Goal: Transaction & Acquisition: Purchase product/service

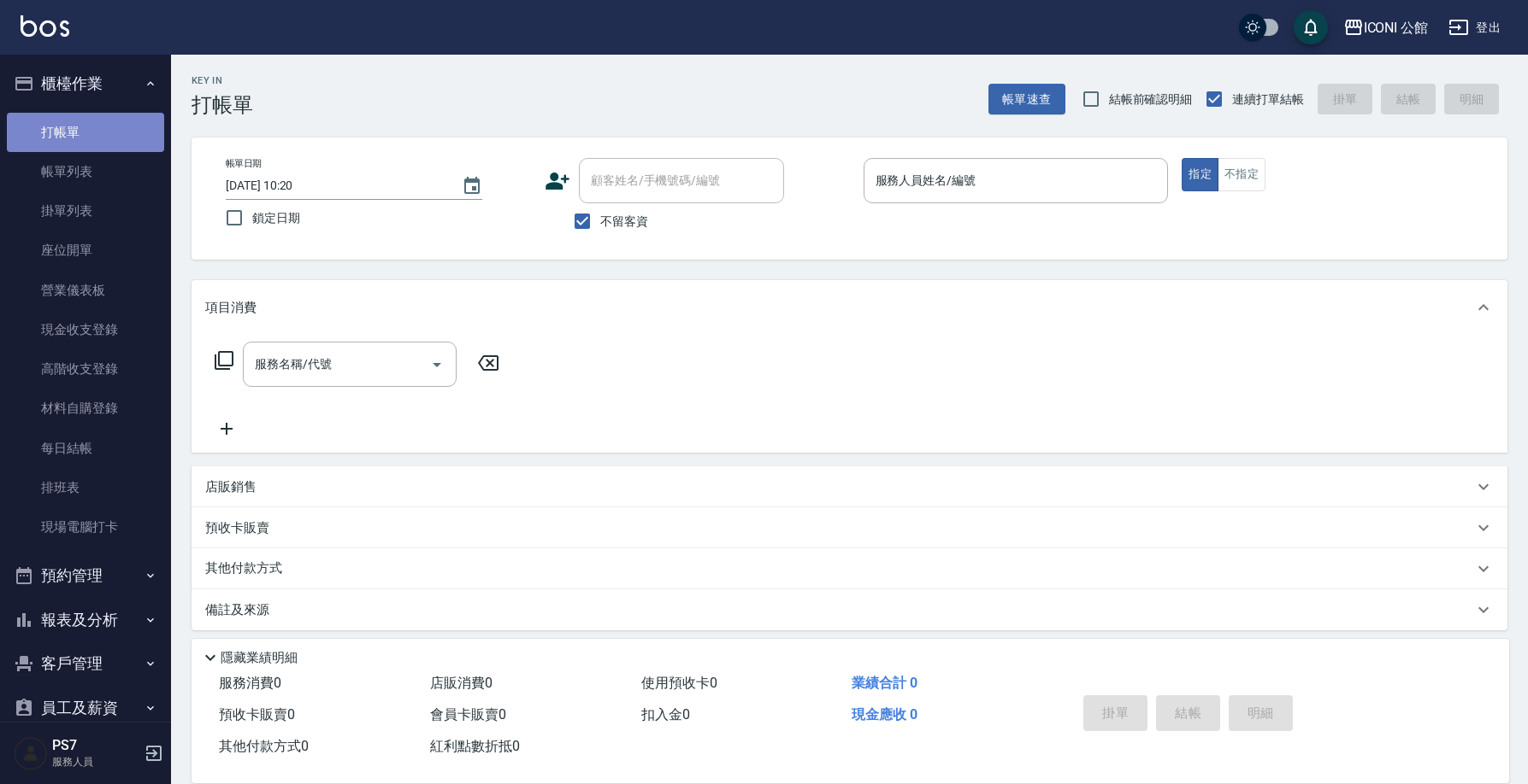
click at [88, 124] on link "打帳單" at bounding box center [85, 132] width 157 height 39
click at [895, 179] on input "服務人員姓名/編號" at bounding box center [1015, 180] width 289 height 30
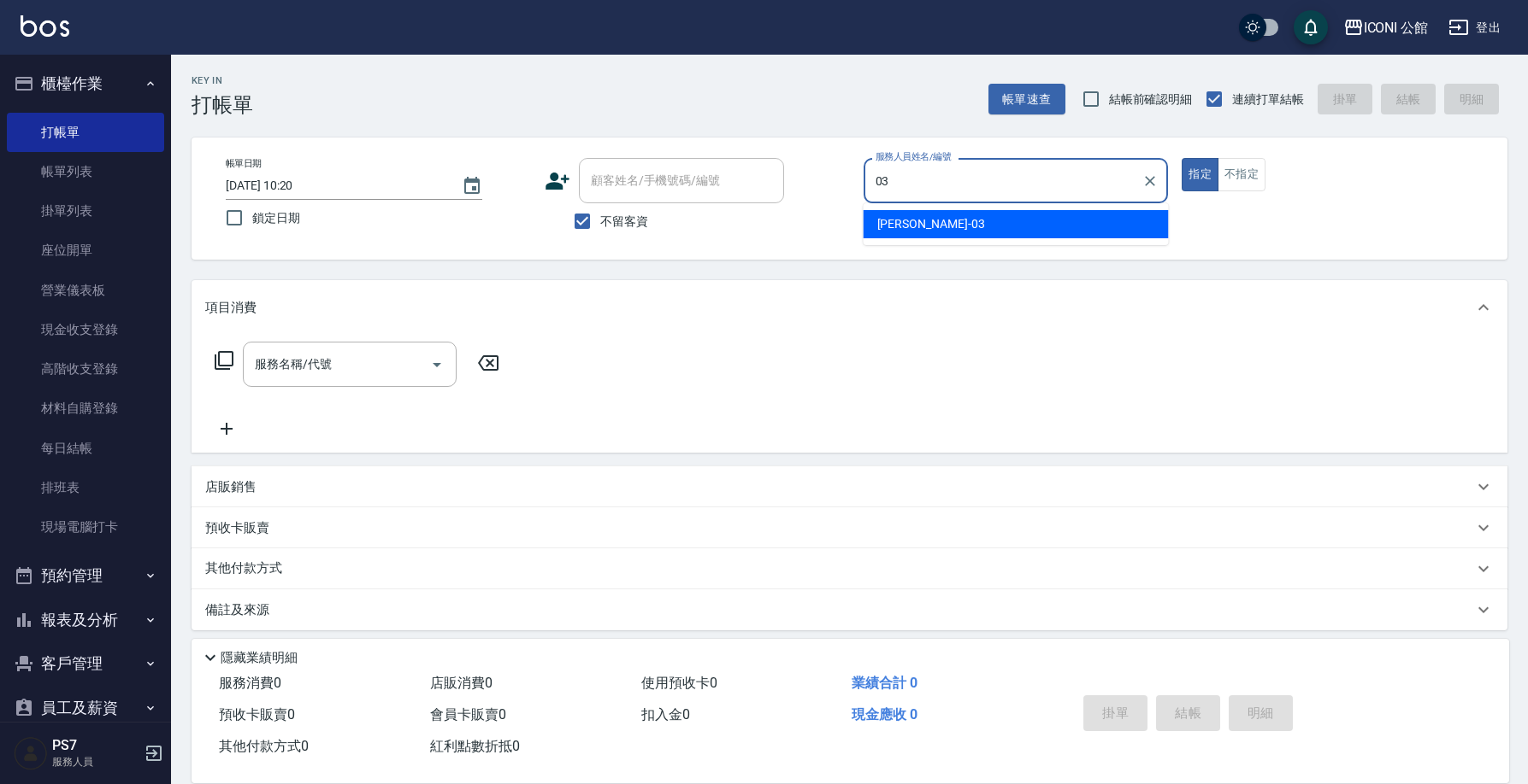
type input "[PERSON_NAME]-03"
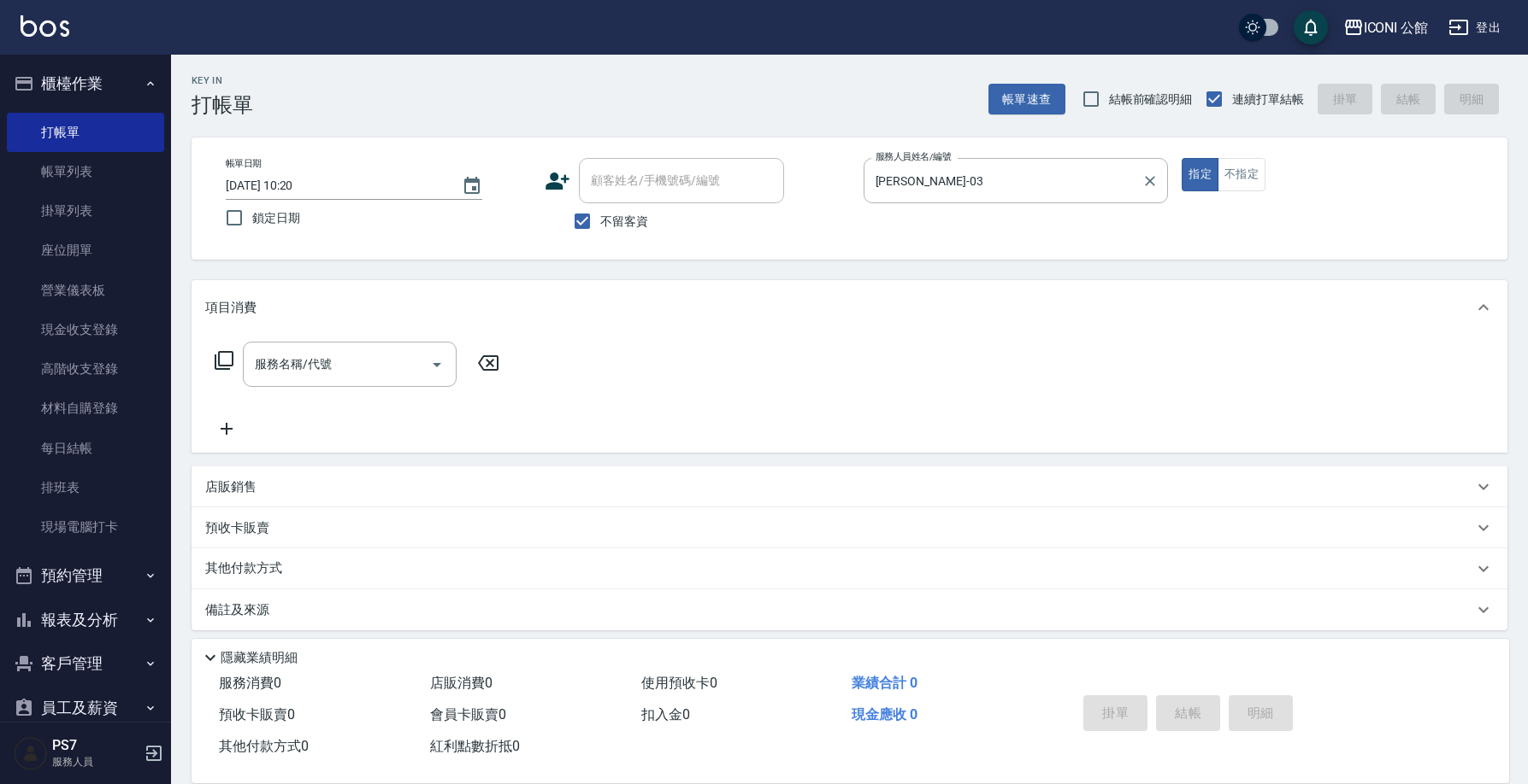
type button "true"
click at [230, 487] on p "店販銷售" at bounding box center [230, 486] width 51 height 18
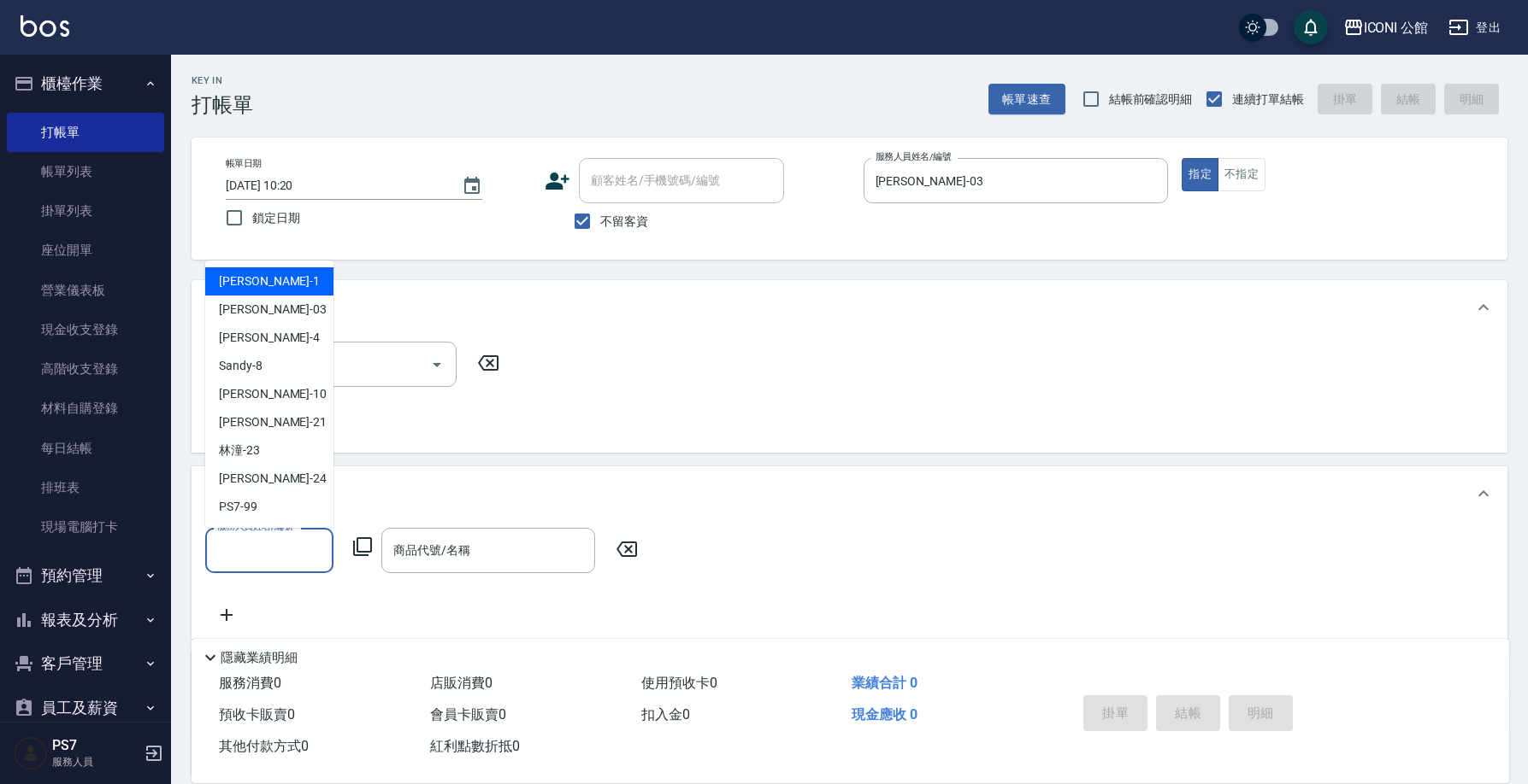
click at [269, 544] on input "服務人員姓名/編號" at bounding box center [269, 551] width 113 height 30
click at [289, 315] on div "[PERSON_NAME] -03" at bounding box center [269, 310] width 128 height 28
type input "[PERSON_NAME]-03"
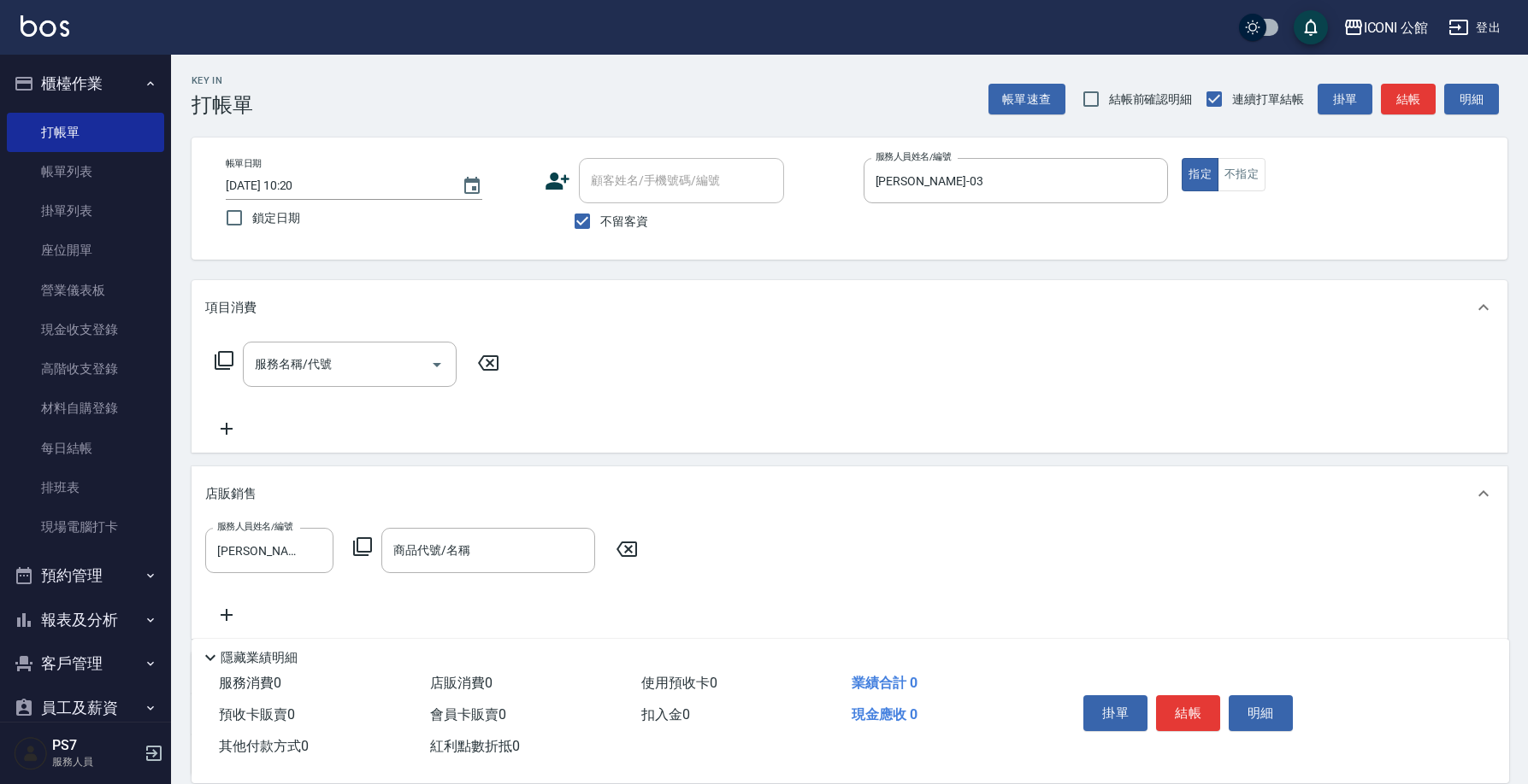
click at [361, 549] on icon at bounding box center [362, 547] width 20 height 20
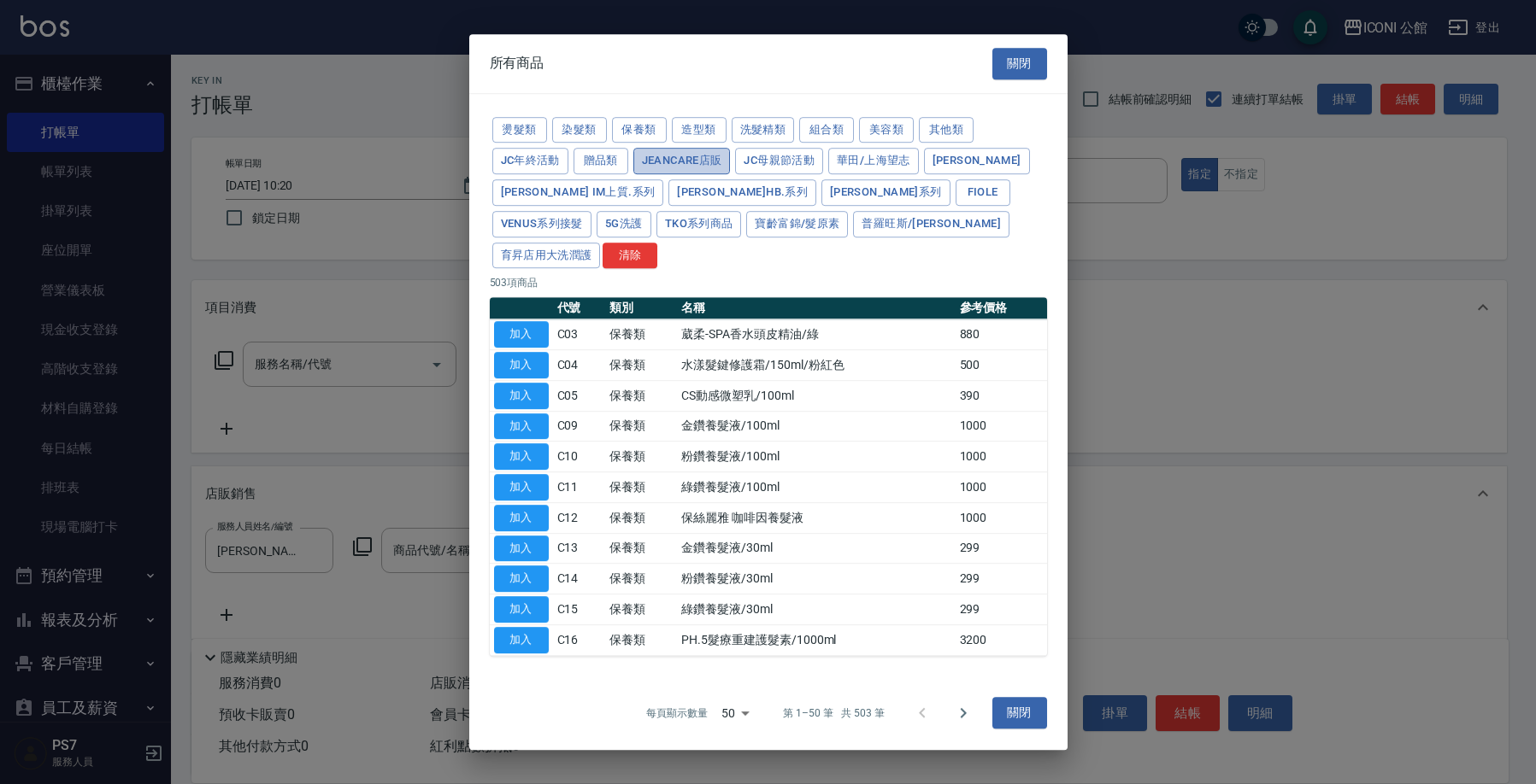
click at [701, 174] on button "JeanCare店販" at bounding box center [682, 161] width 98 height 26
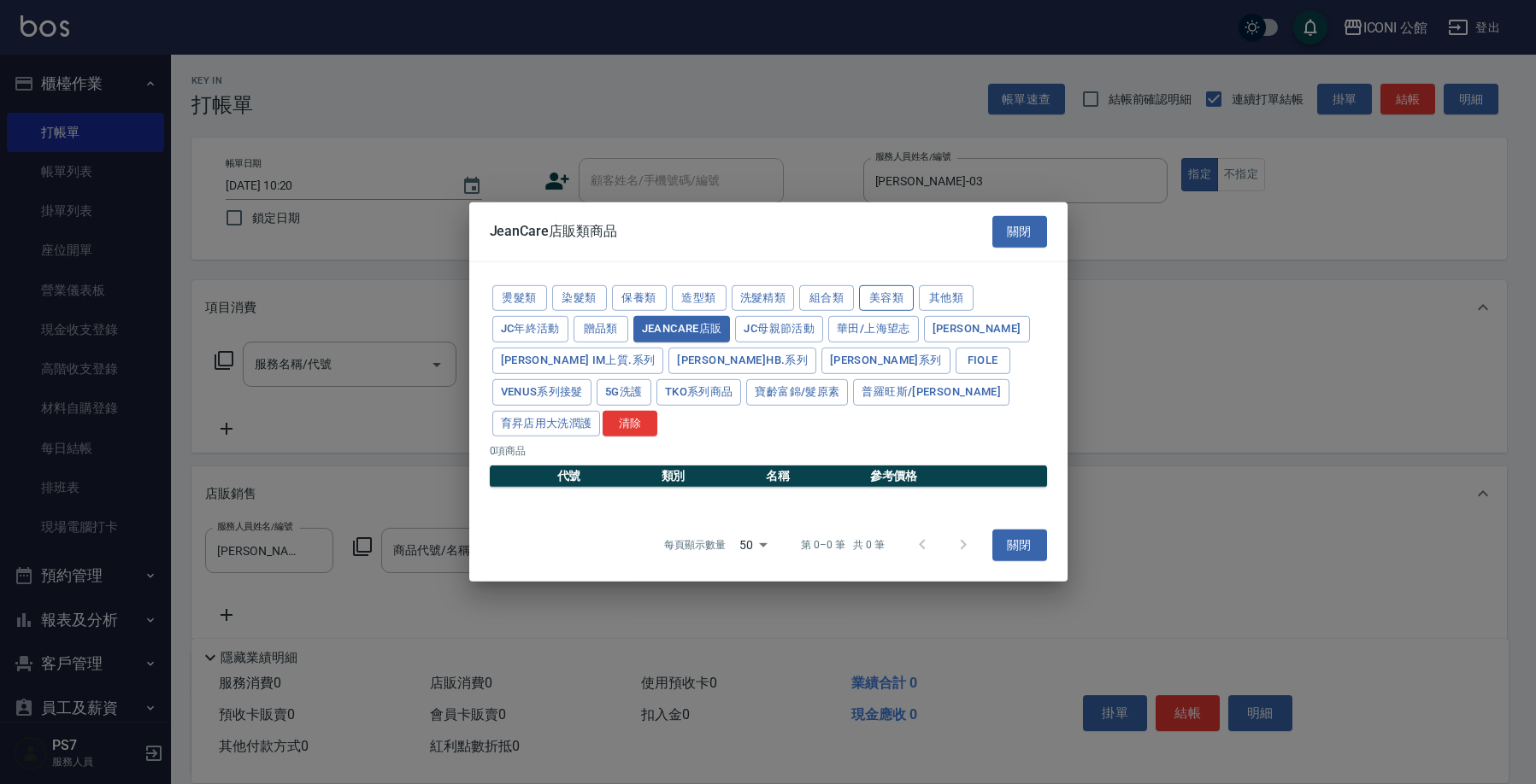
click at [895, 309] on button "美容類" at bounding box center [886, 298] width 55 height 26
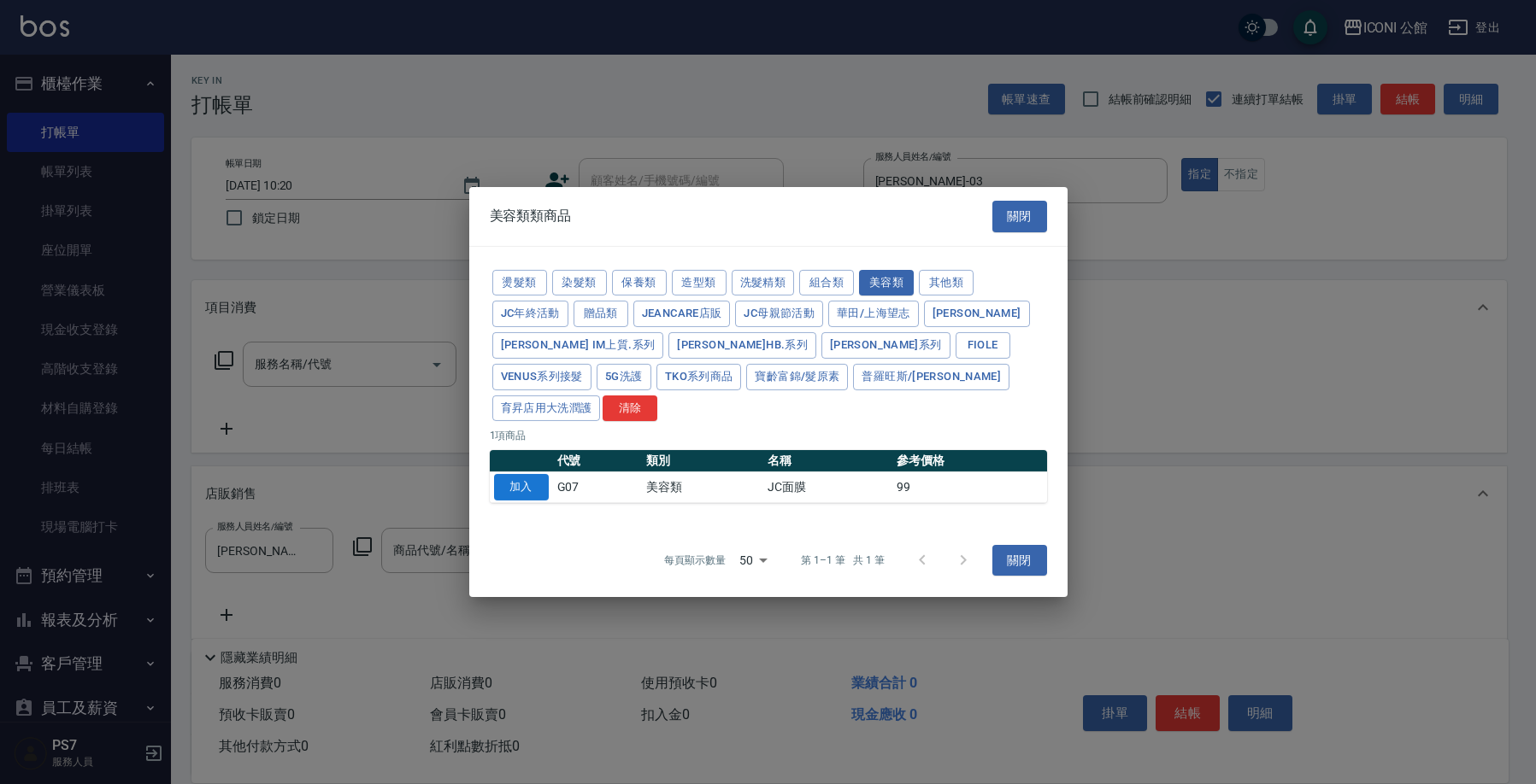
click at [512, 474] on button "加入" at bounding box center [521, 487] width 55 height 26
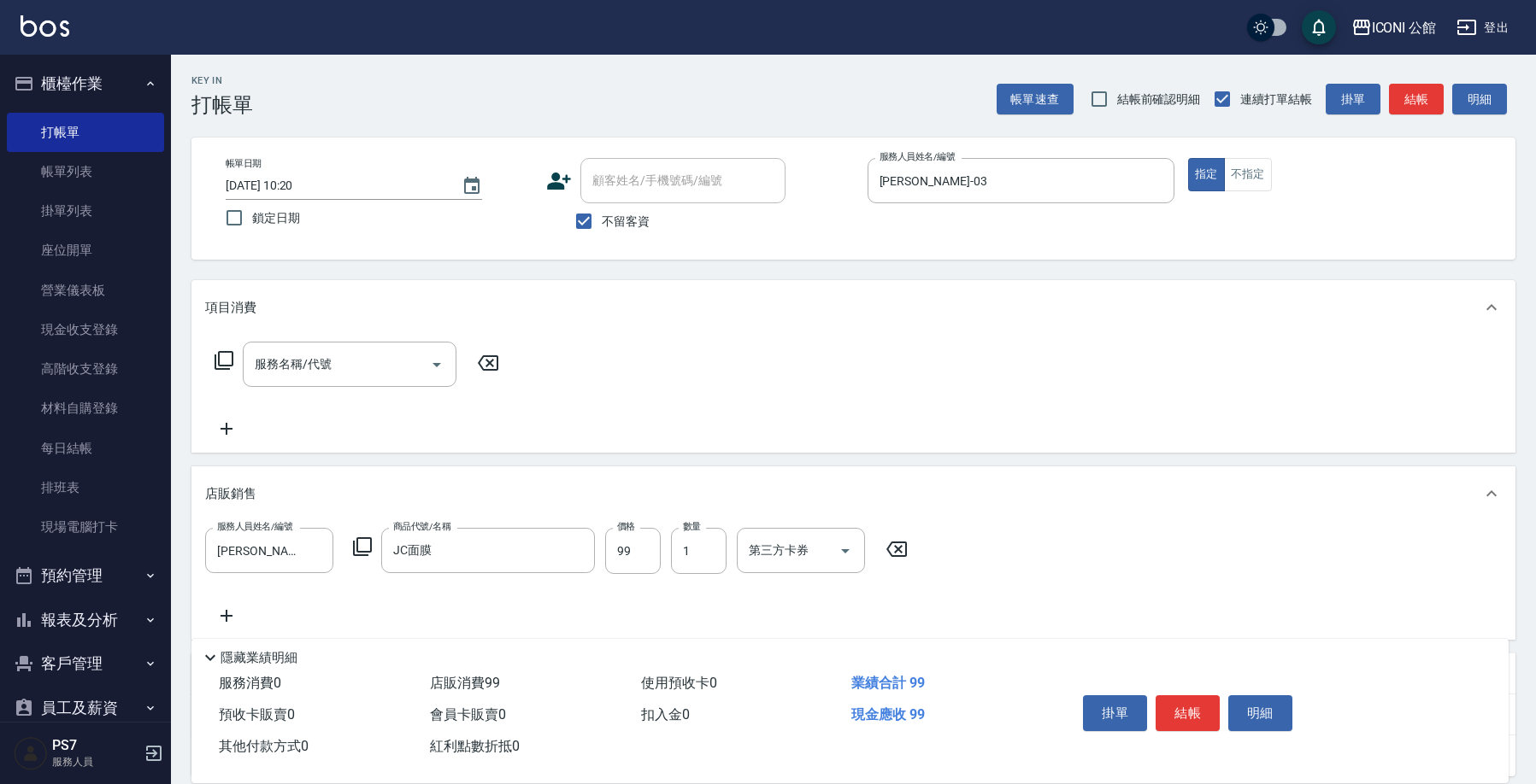
type input "JC面膜"
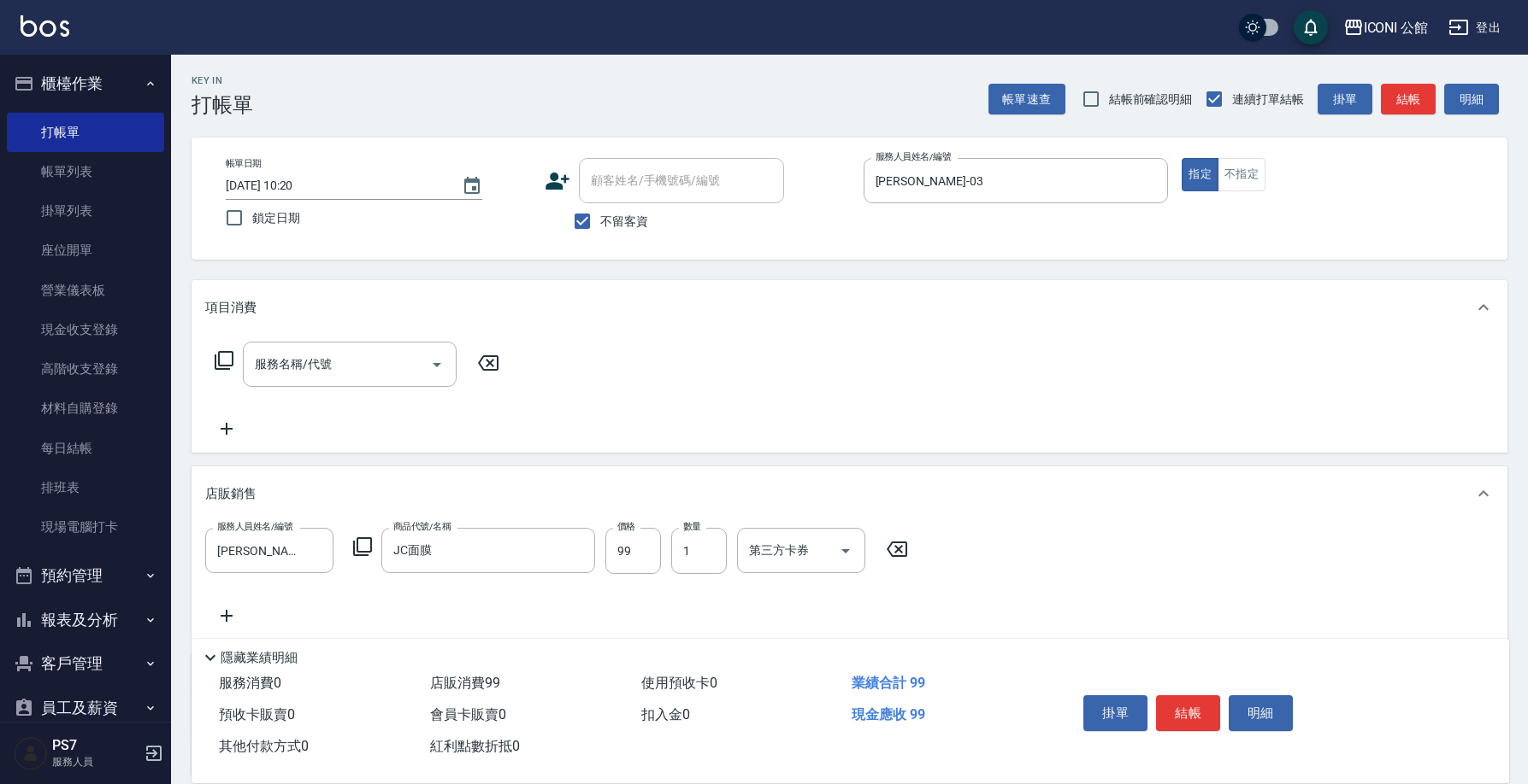
click at [367, 543] on icon at bounding box center [362, 547] width 20 height 20
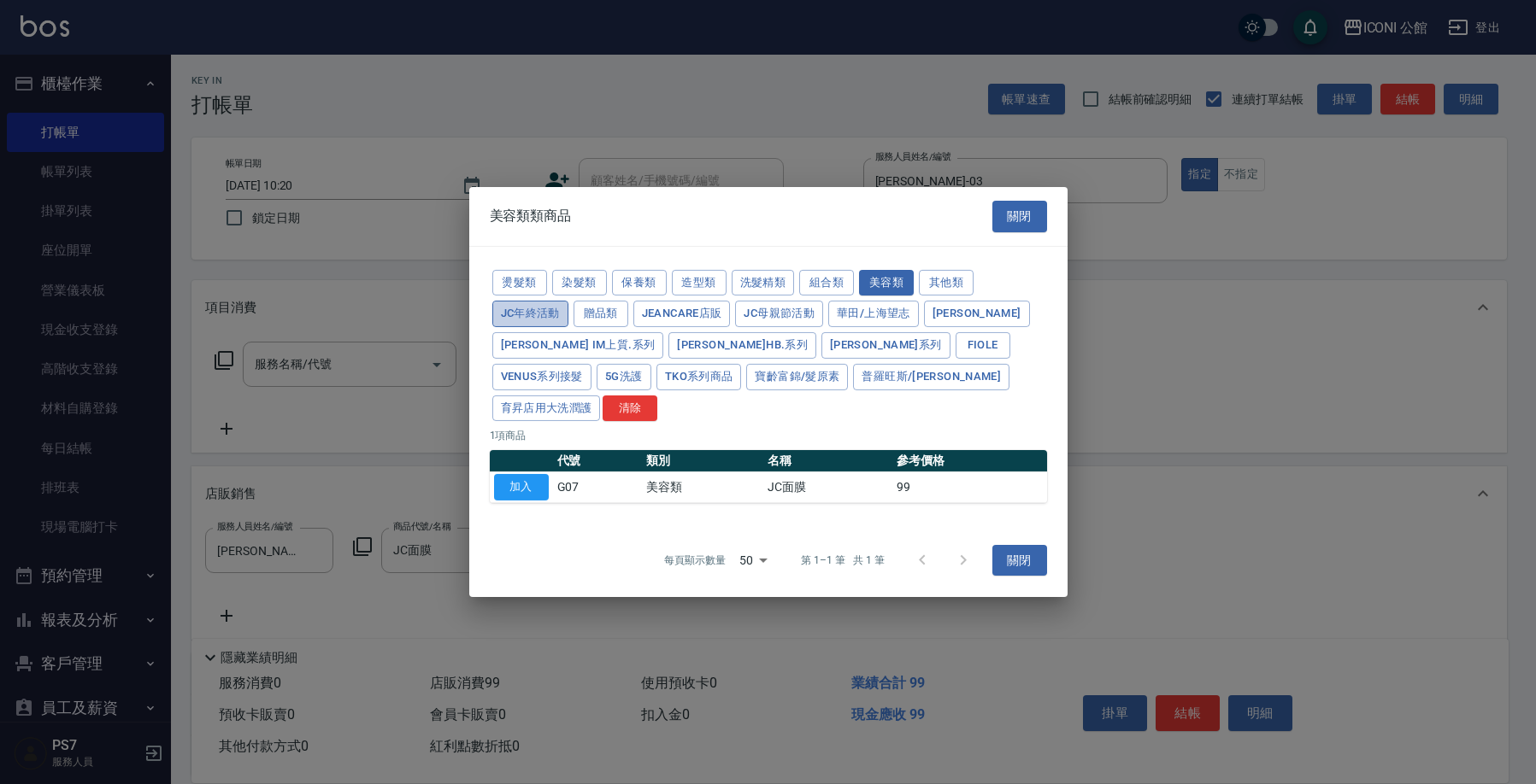
click at [558, 327] on button "JC年終活動" at bounding box center [530, 313] width 76 height 26
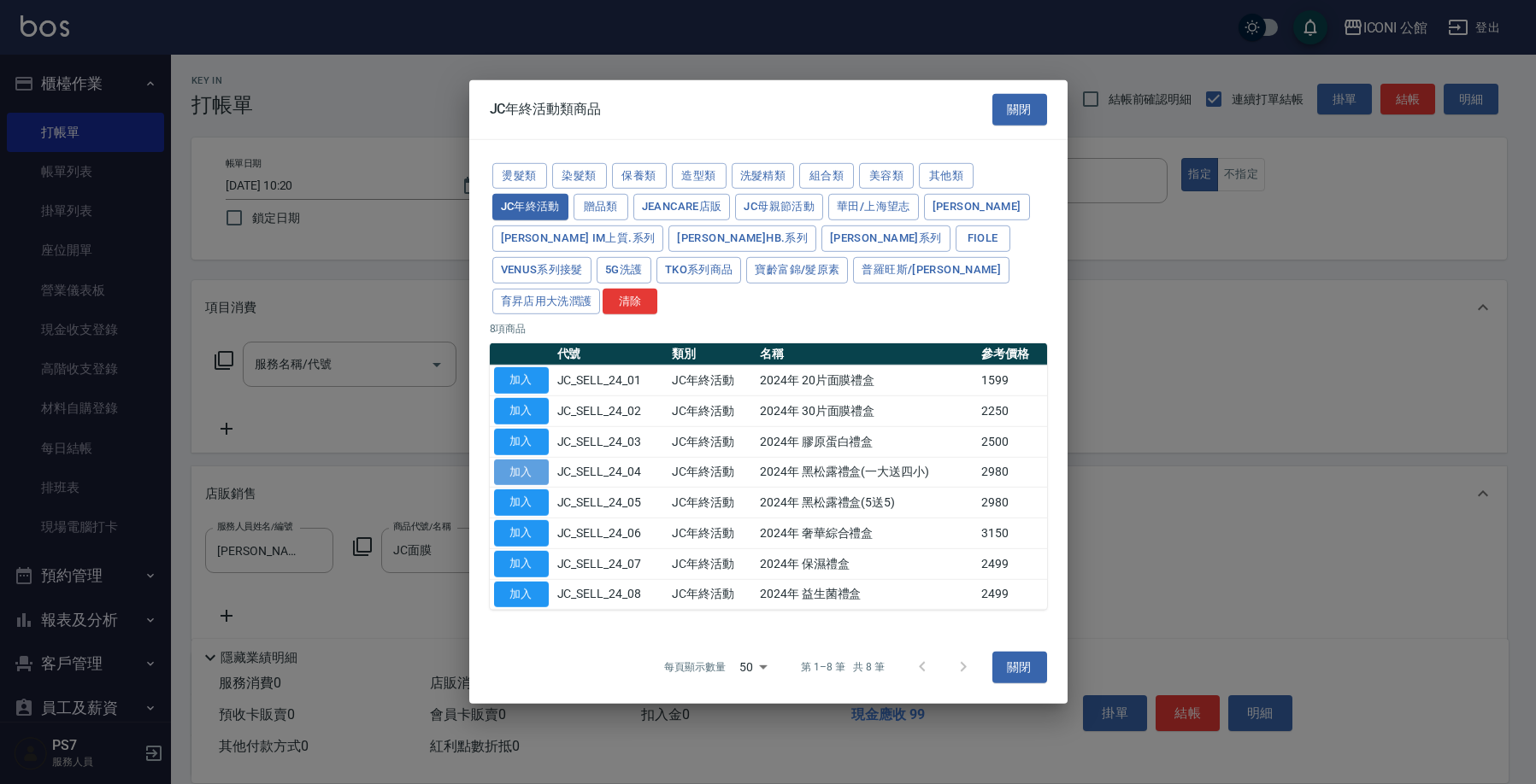
click at [539, 462] on button "加入" at bounding box center [521, 472] width 55 height 26
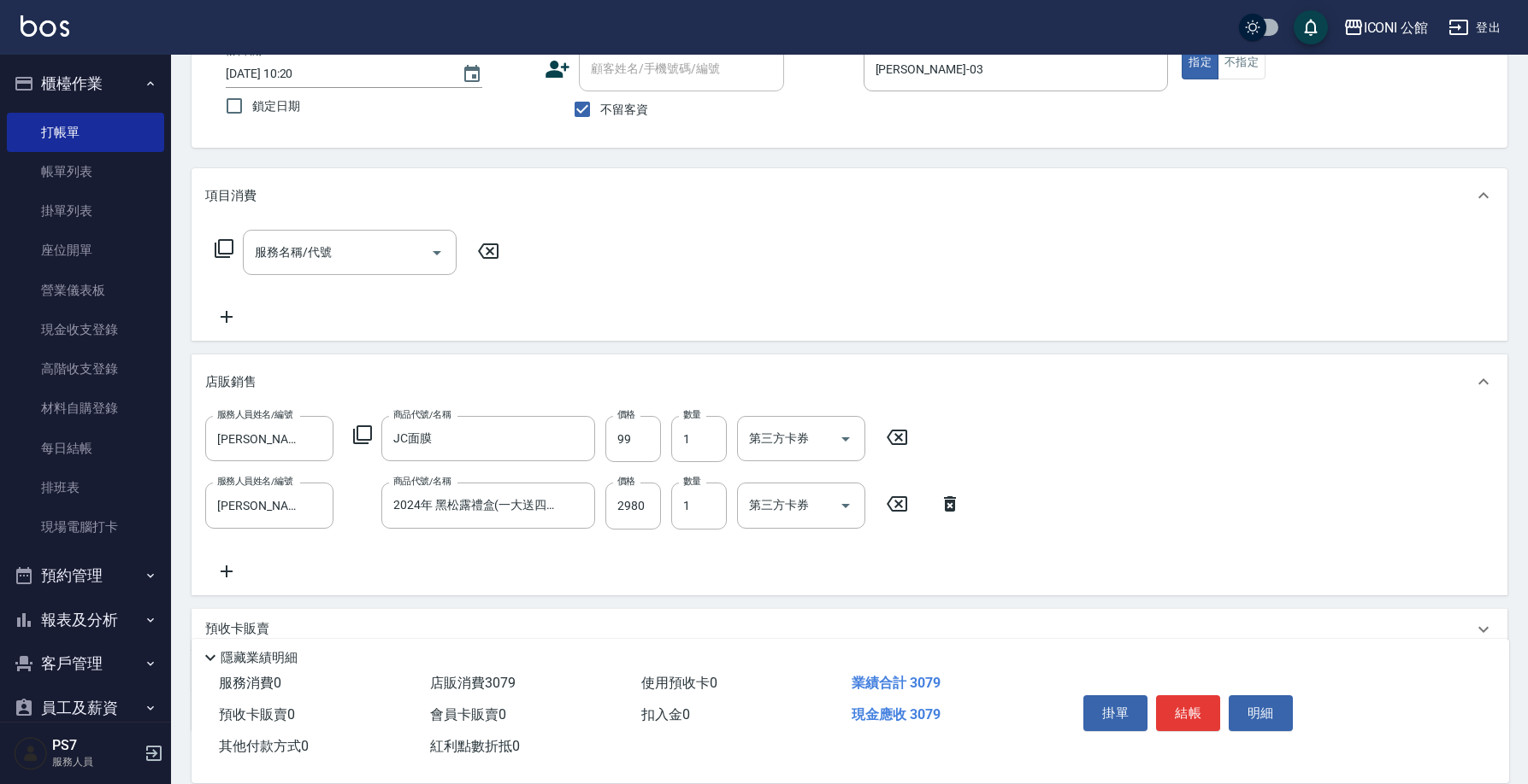
scroll to position [130, 0]
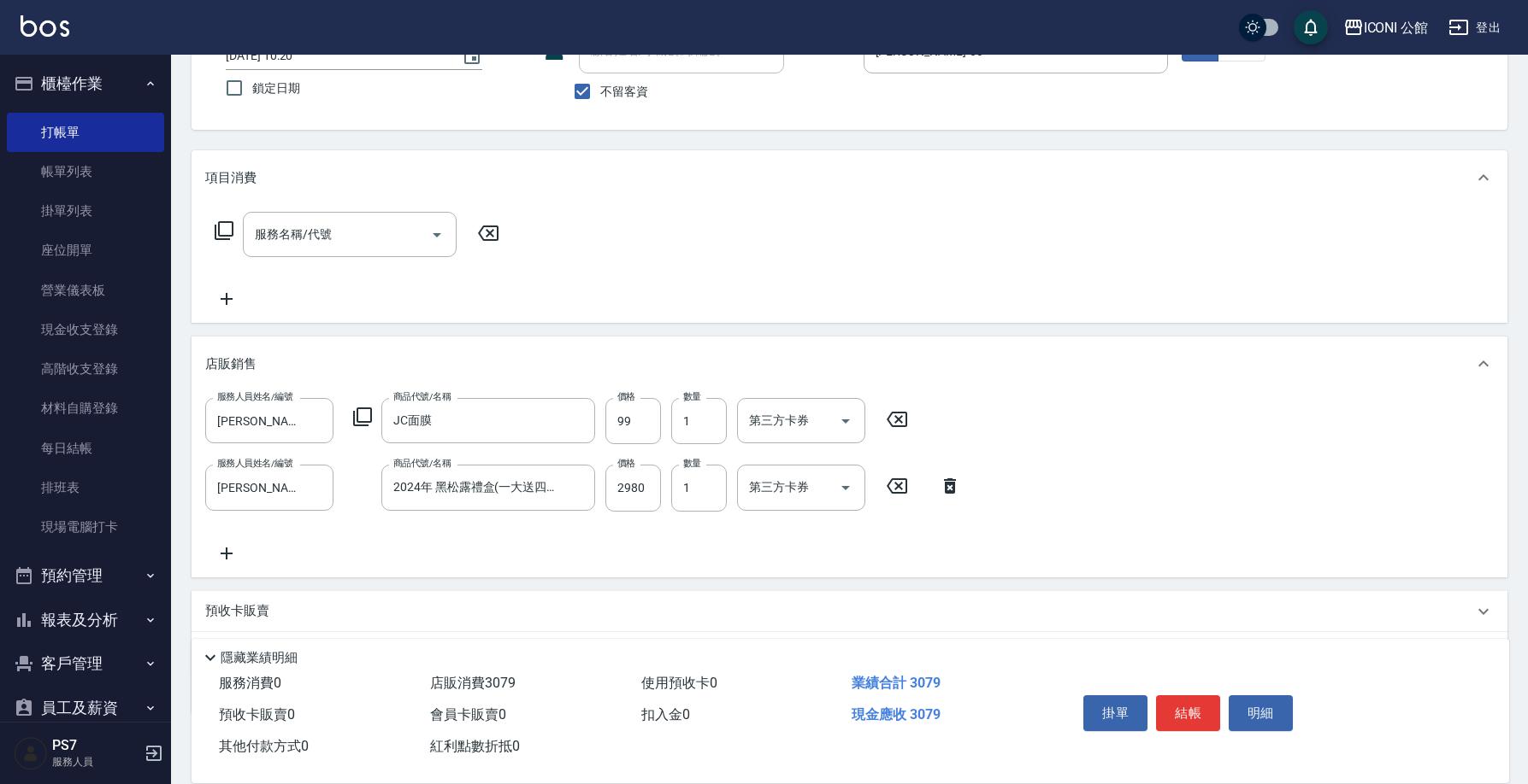
click at [898, 420] on icon at bounding box center [897, 419] width 20 height 16
click at [647, 488] on input "2980" at bounding box center [633, 487] width 56 height 47
click at [626, 419] on icon at bounding box center [626, 419] width 20 height 16
click at [576, 483] on icon "Clear" at bounding box center [577, 486] width 17 height 17
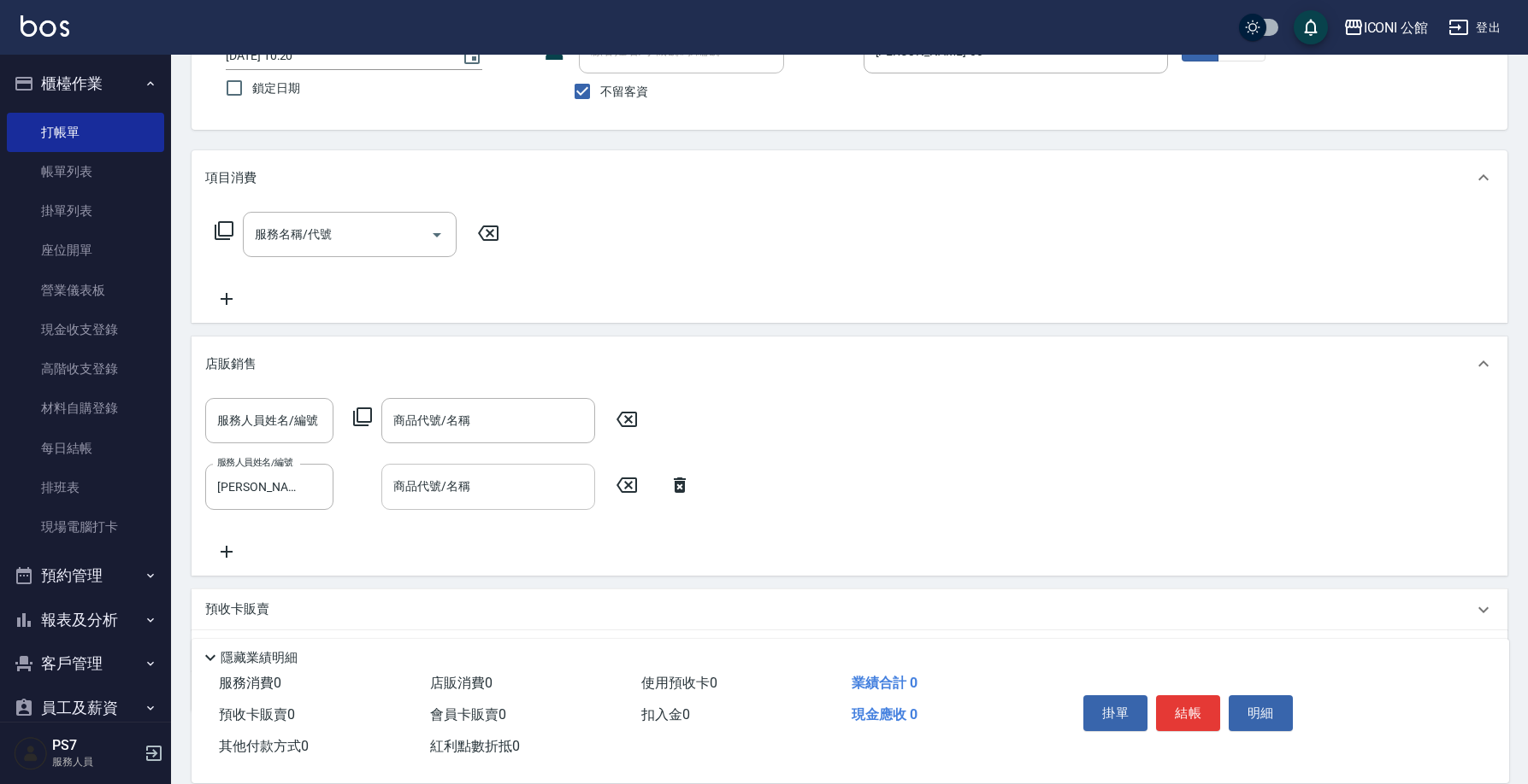
click at [366, 417] on icon at bounding box center [362, 417] width 20 height 20
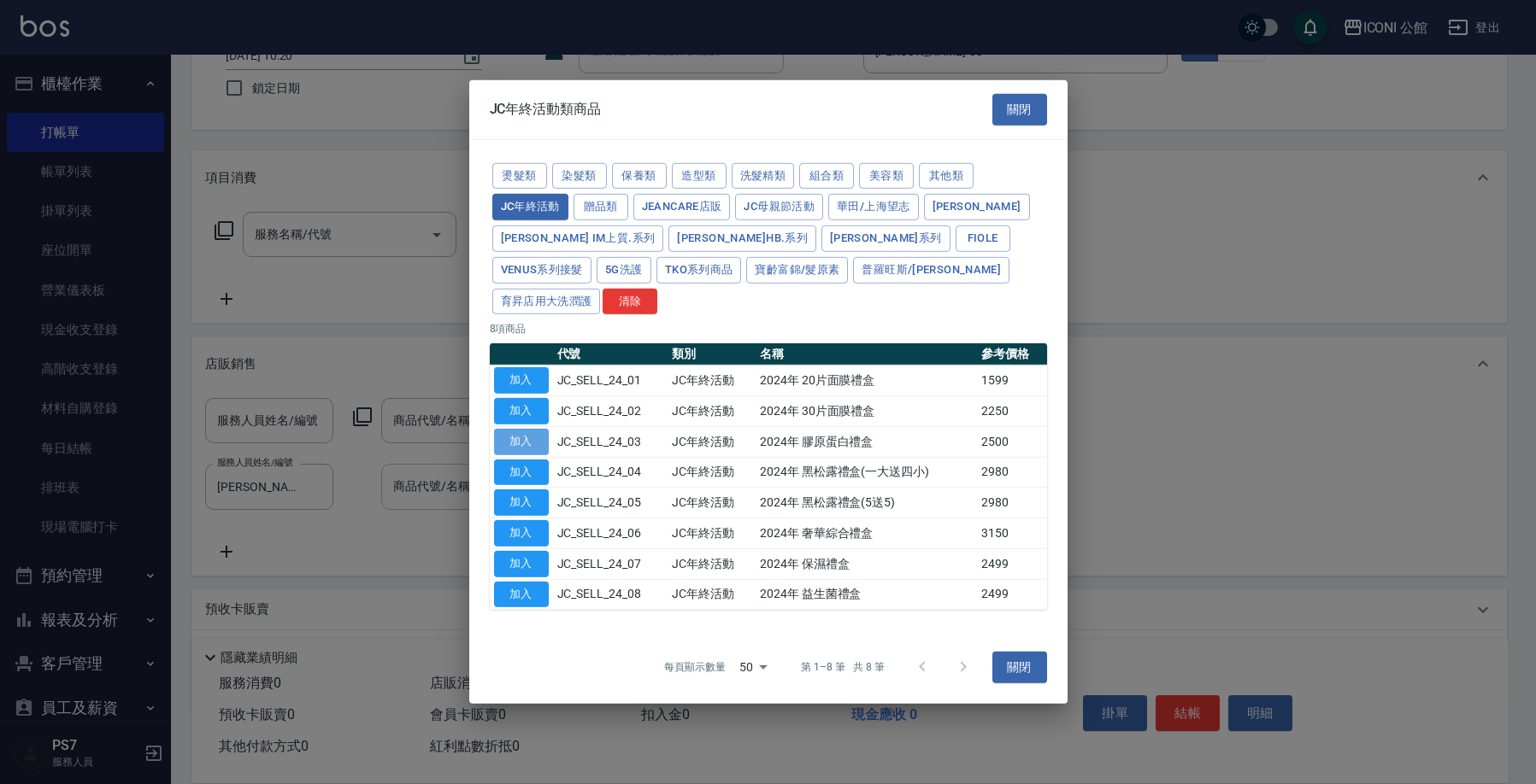
click at [534, 429] on button "加入" at bounding box center [521, 442] width 55 height 26
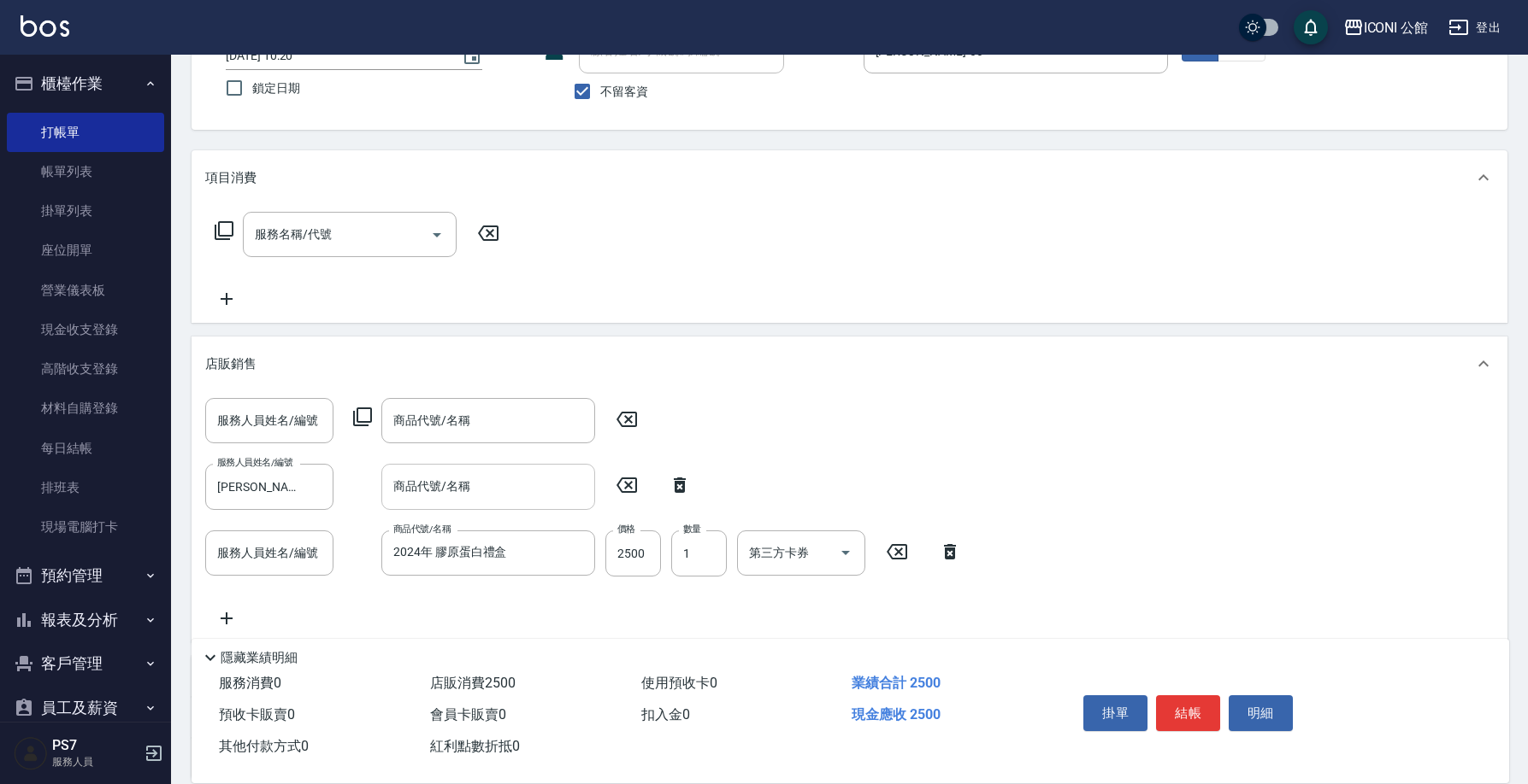
click at [624, 415] on icon at bounding box center [626, 419] width 43 height 20
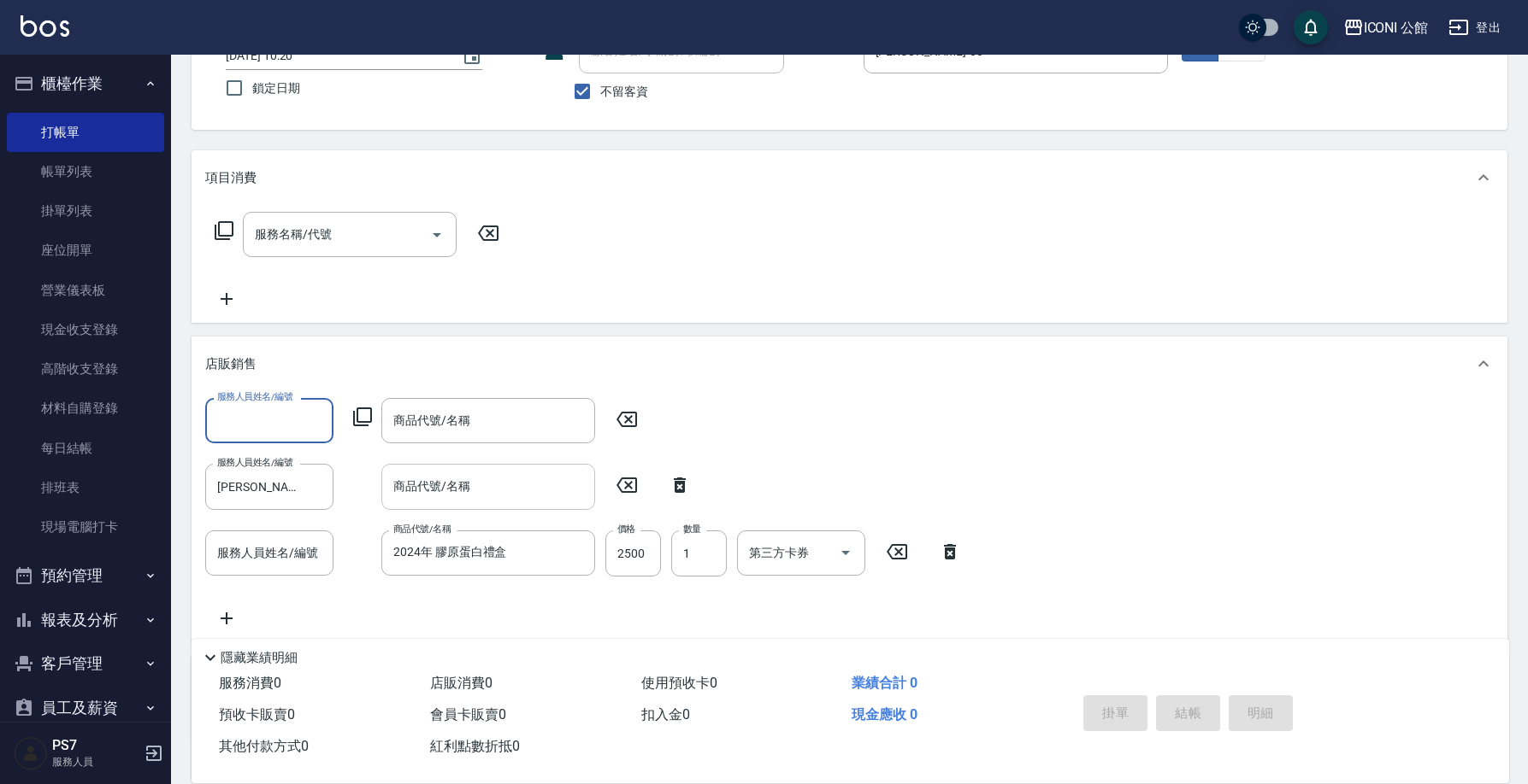
click at [624, 485] on icon at bounding box center [626, 485] width 43 height 20
click at [650, 556] on input "2500" at bounding box center [633, 553] width 56 height 47
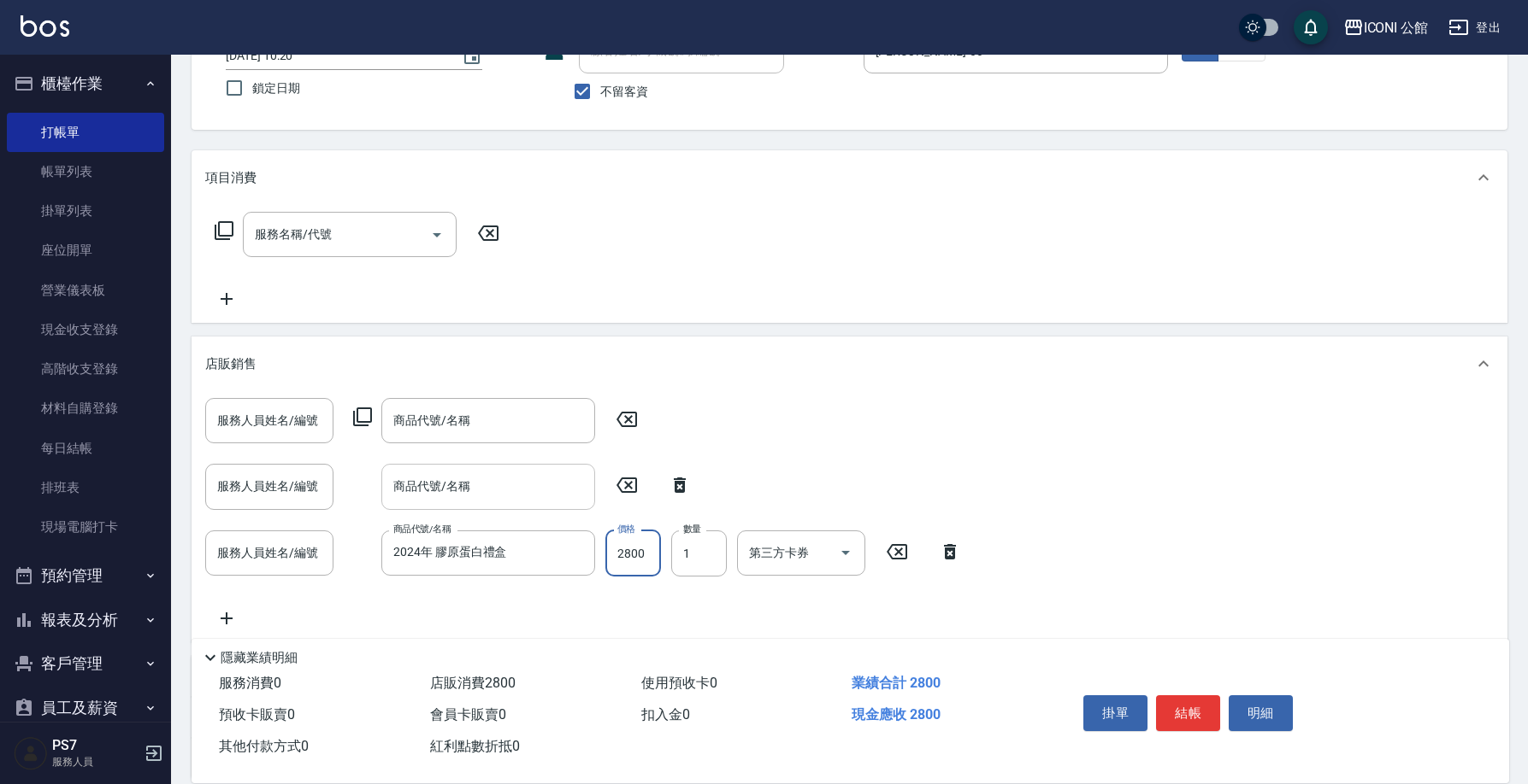
type input "2800"
type input "2"
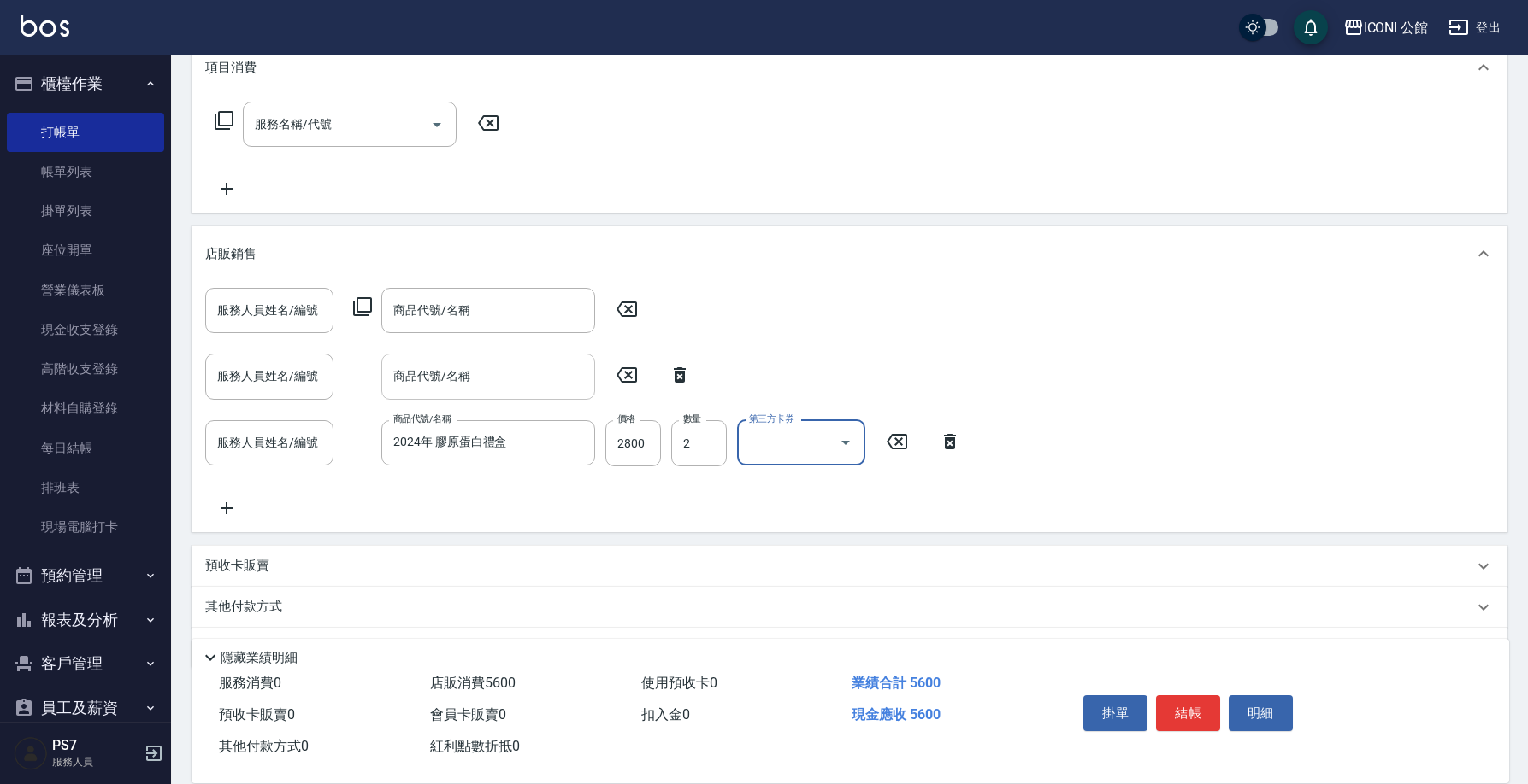
scroll to position [288, 0]
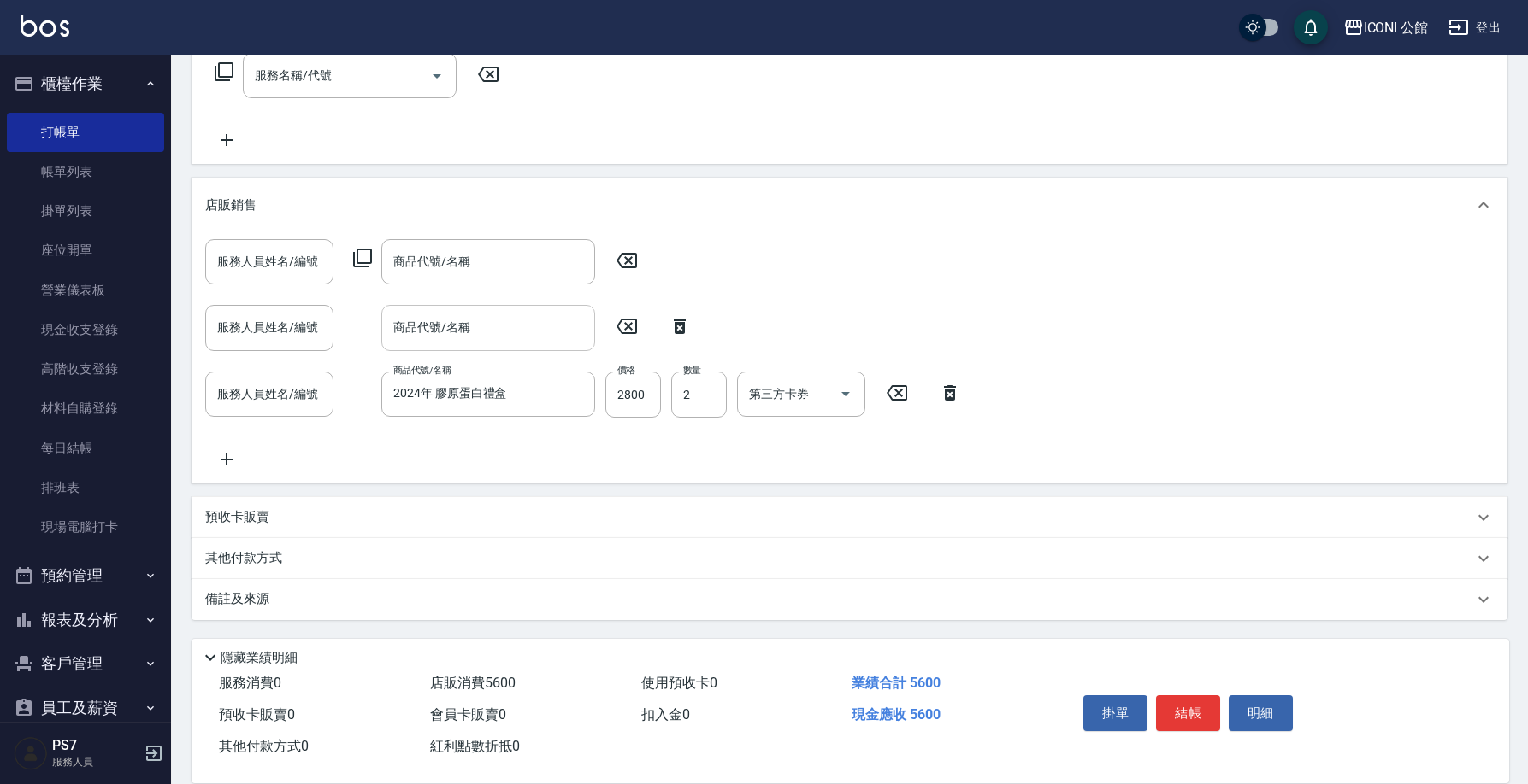
click at [684, 328] on icon at bounding box center [679, 326] width 12 height 16
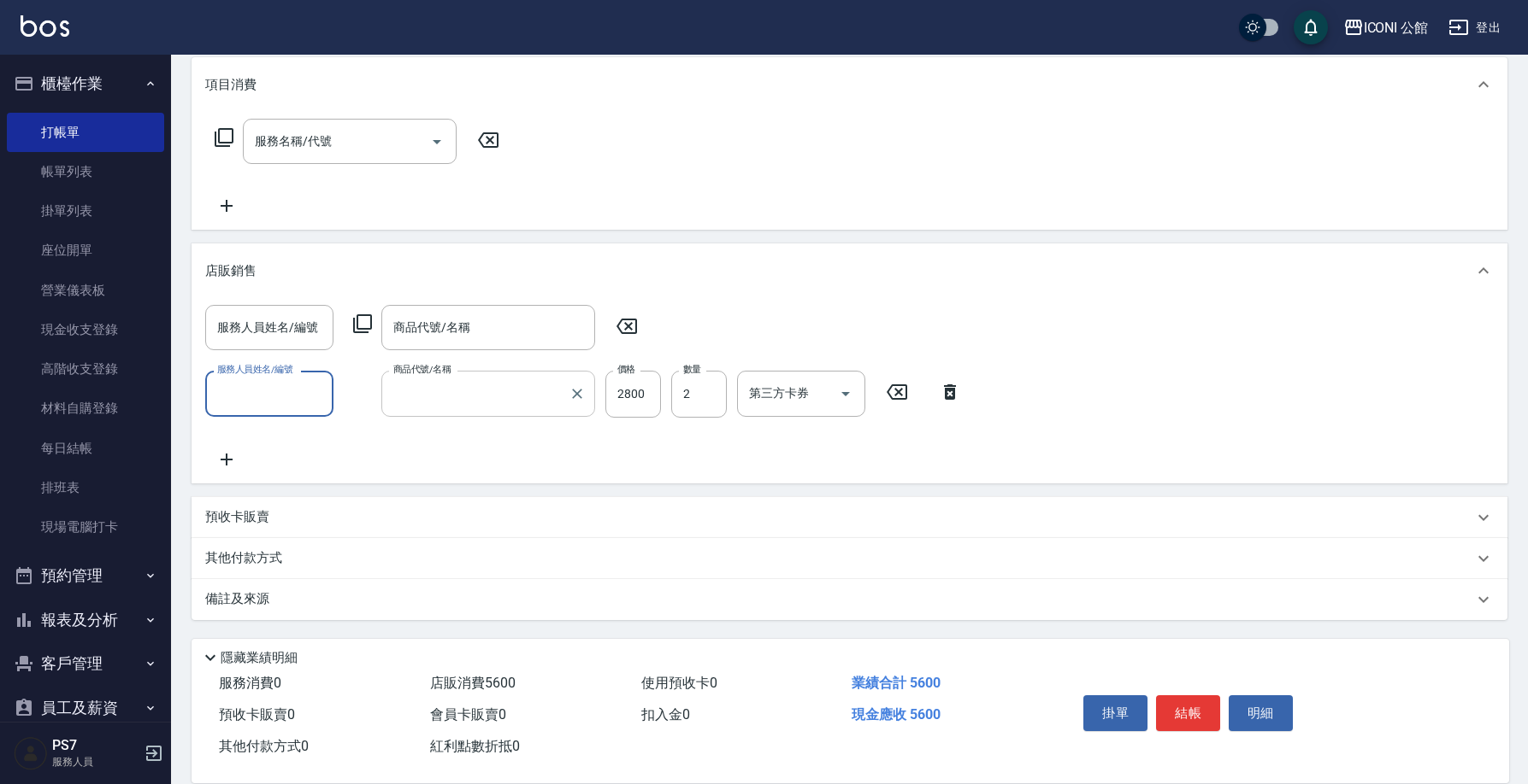
type input "2024年 膠原蛋白禮盒"
click at [627, 329] on icon at bounding box center [626, 327] width 20 height 16
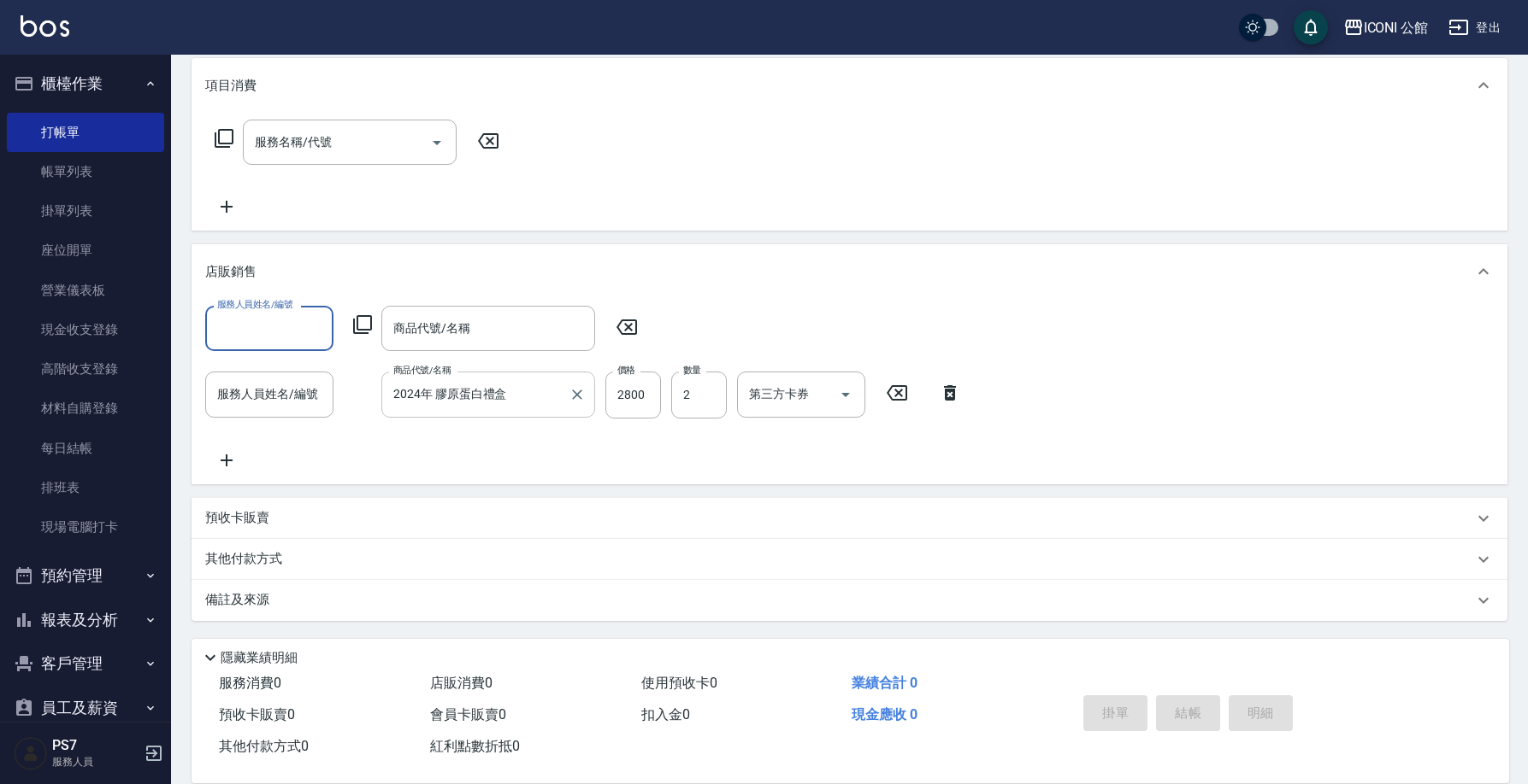
click at [244, 555] on p "其他付款方式" at bounding box center [248, 560] width 86 height 19
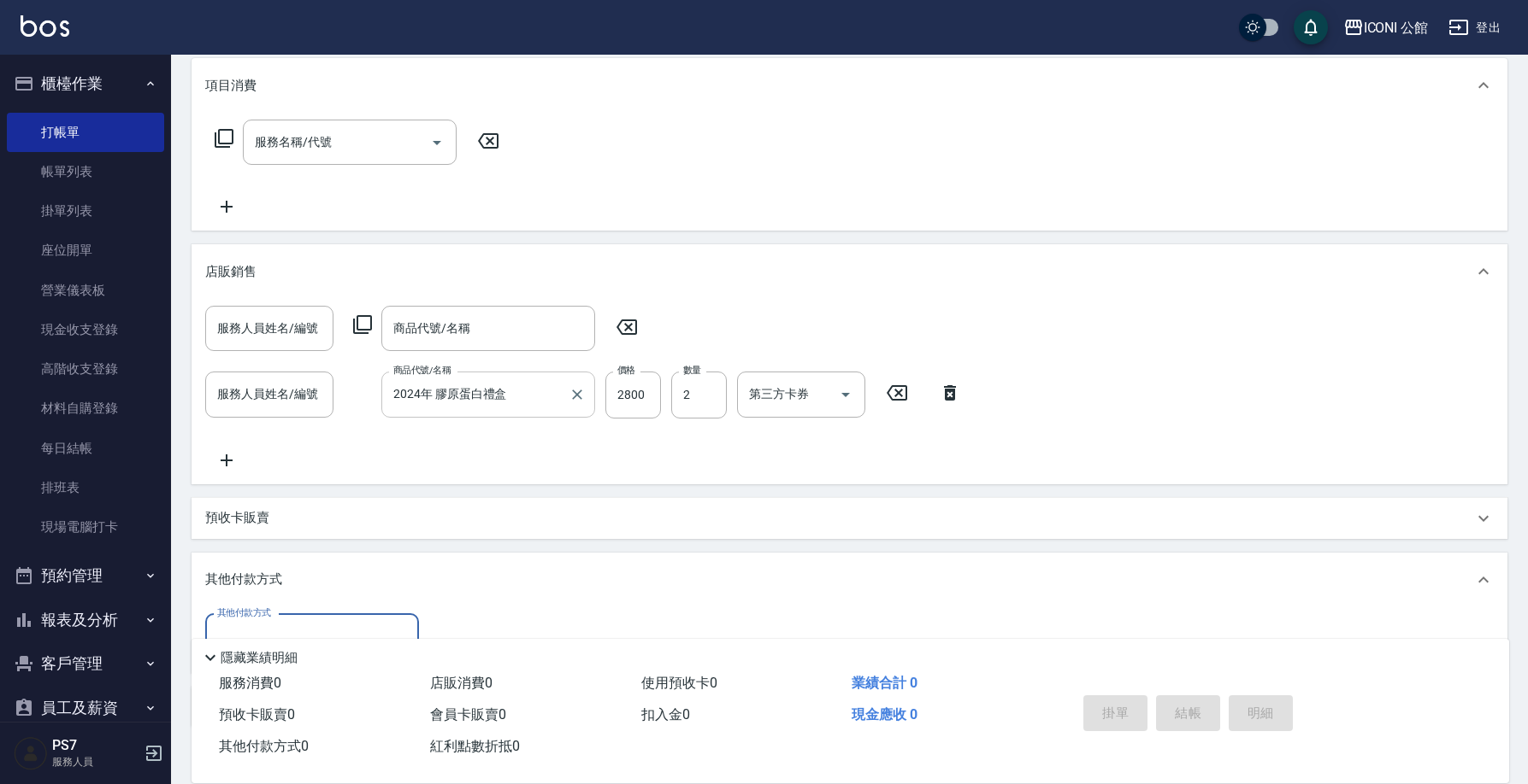
scroll to position [0, 0]
click at [342, 628] on input "其他付款方式" at bounding box center [312, 637] width 198 height 30
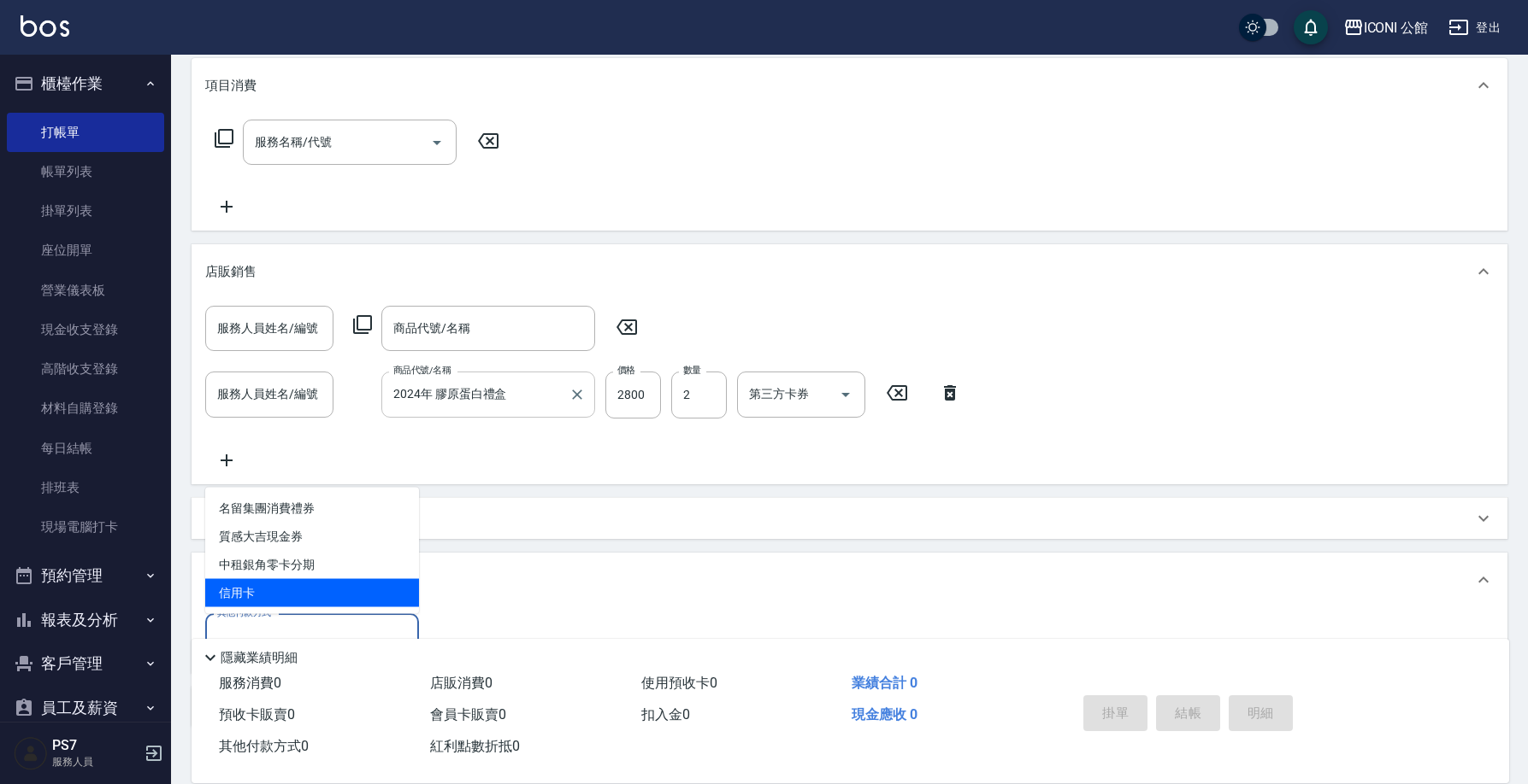
click at [333, 595] on span "信用卡" at bounding box center [312, 593] width 214 height 28
type input "信用卡"
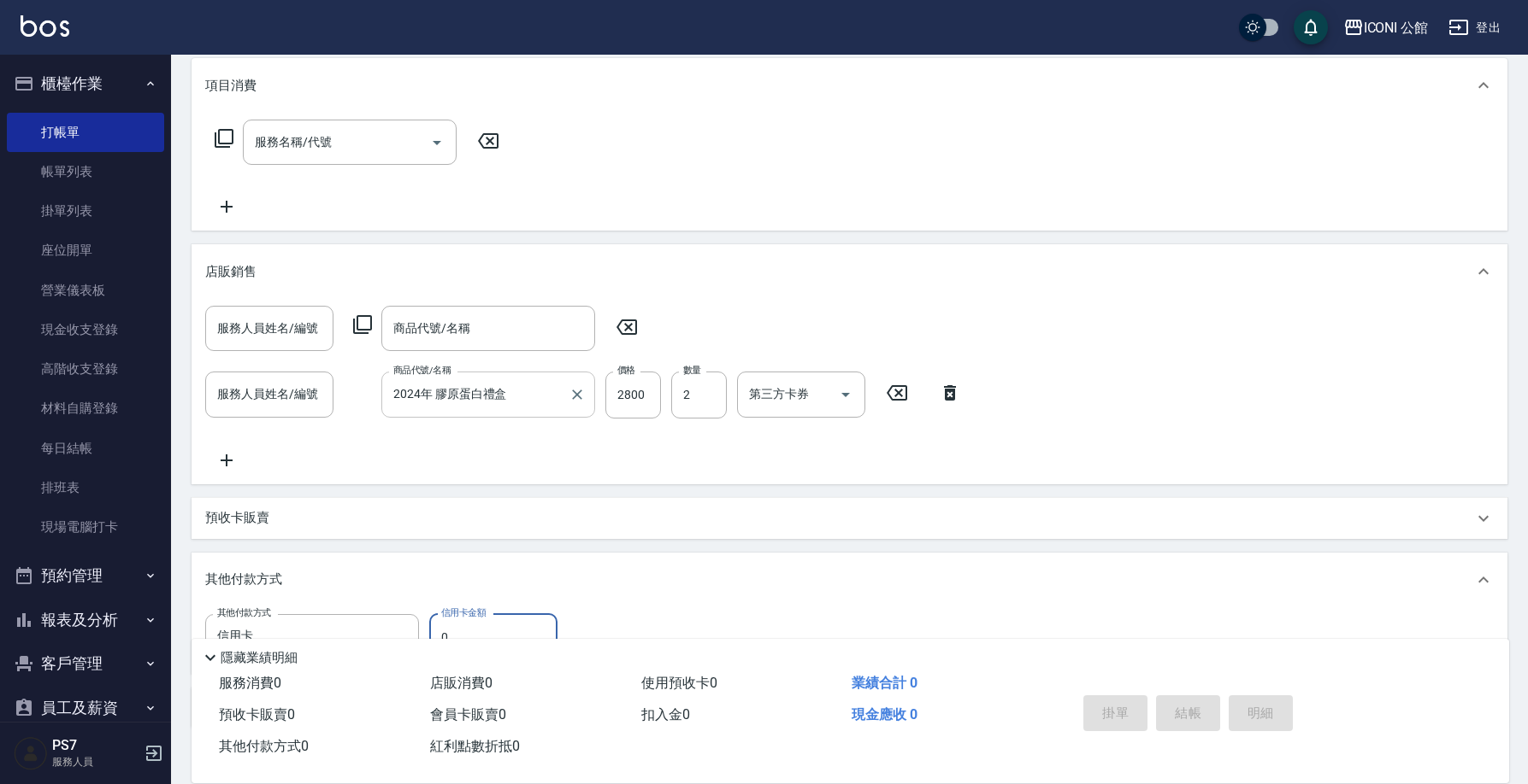
click at [493, 620] on input "0" at bounding box center [493, 637] width 128 height 47
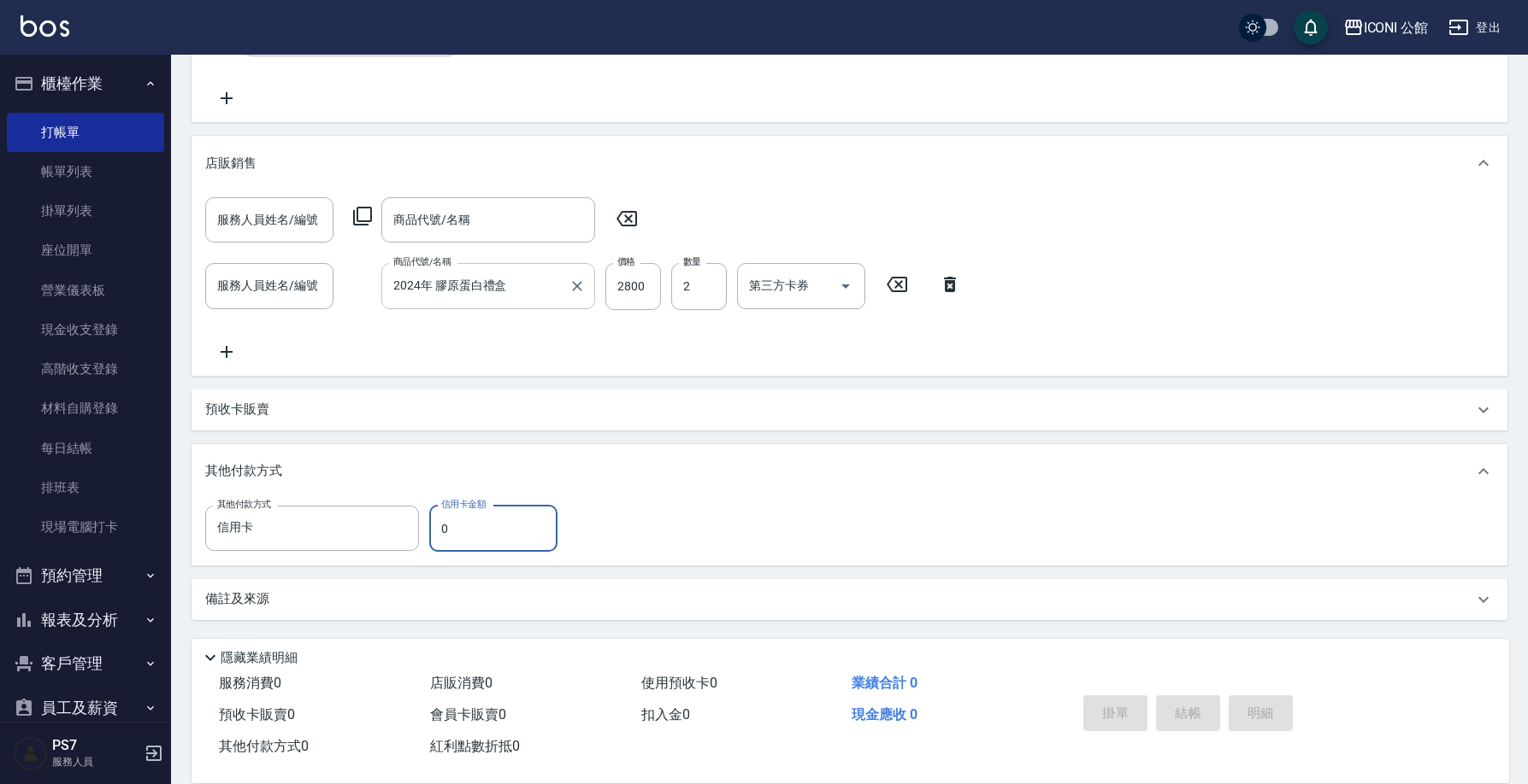
click at [502, 521] on input "0" at bounding box center [493, 529] width 128 height 47
type input "0"
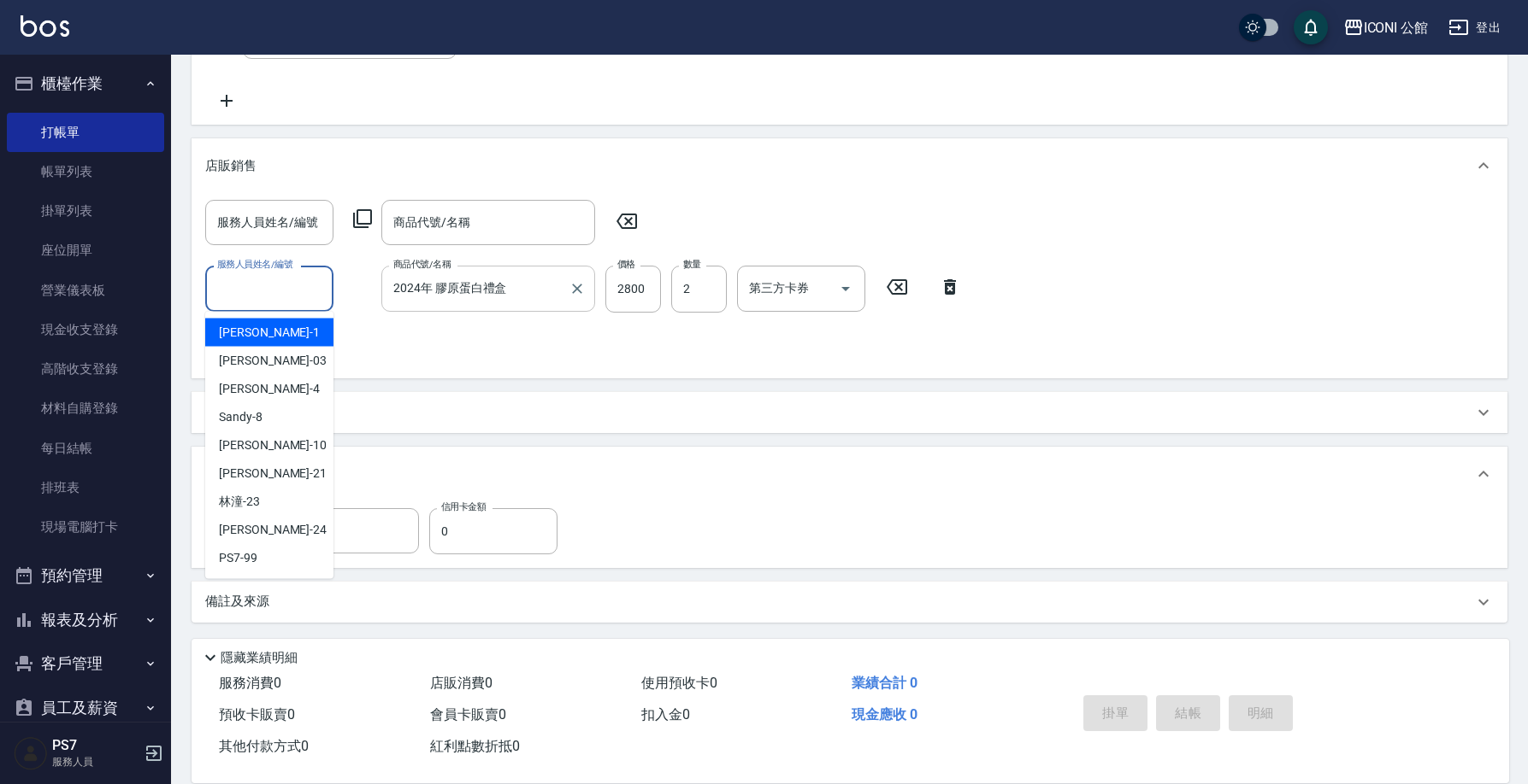
click at [241, 284] on input "服務人員姓名/編號" at bounding box center [269, 288] width 113 height 30
type input "[PERSON_NAME]-03"
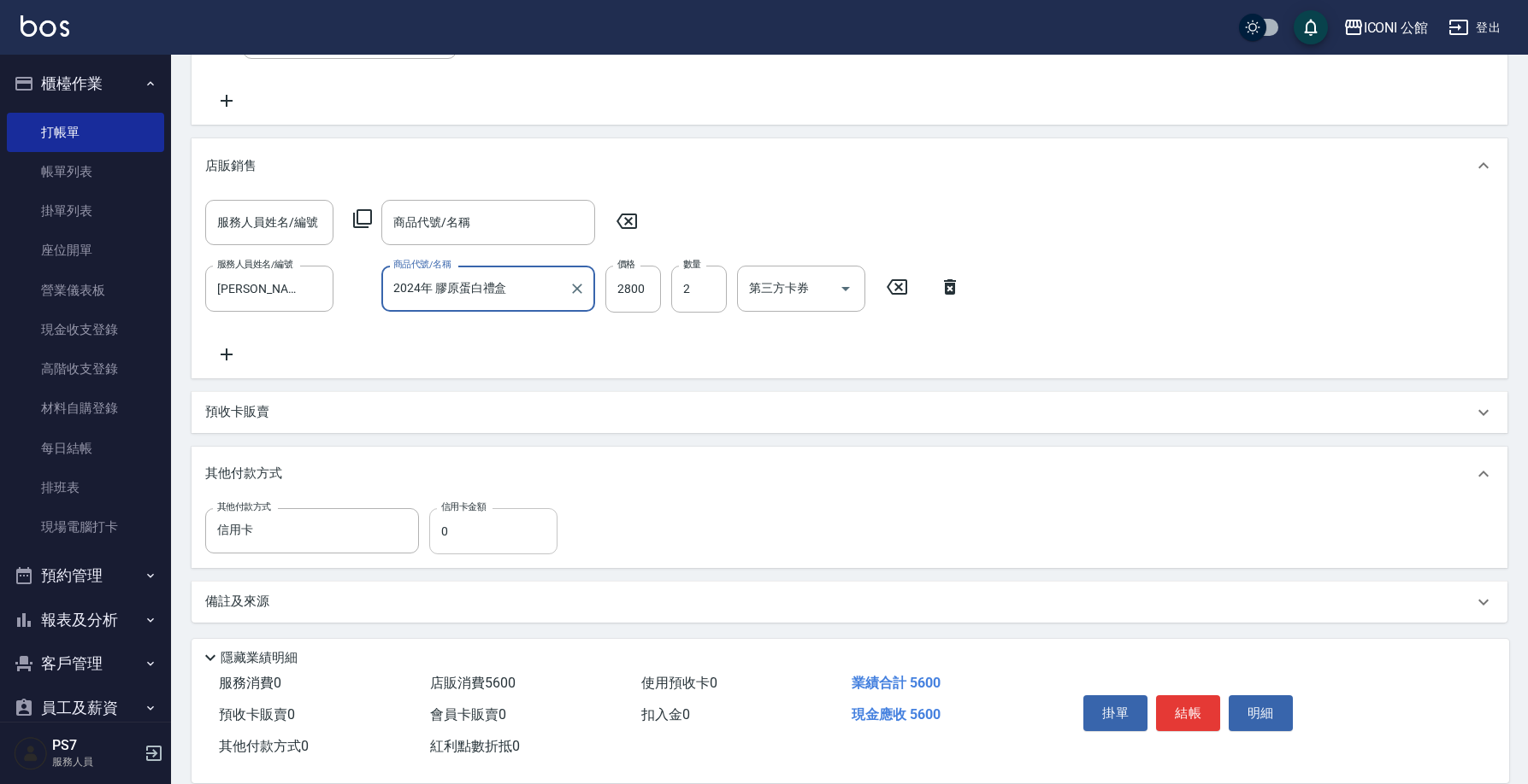
click at [499, 529] on input "0" at bounding box center [493, 532] width 128 height 47
type input "5600"
click at [1190, 709] on button "結帳" at bounding box center [1187, 713] width 64 height 36
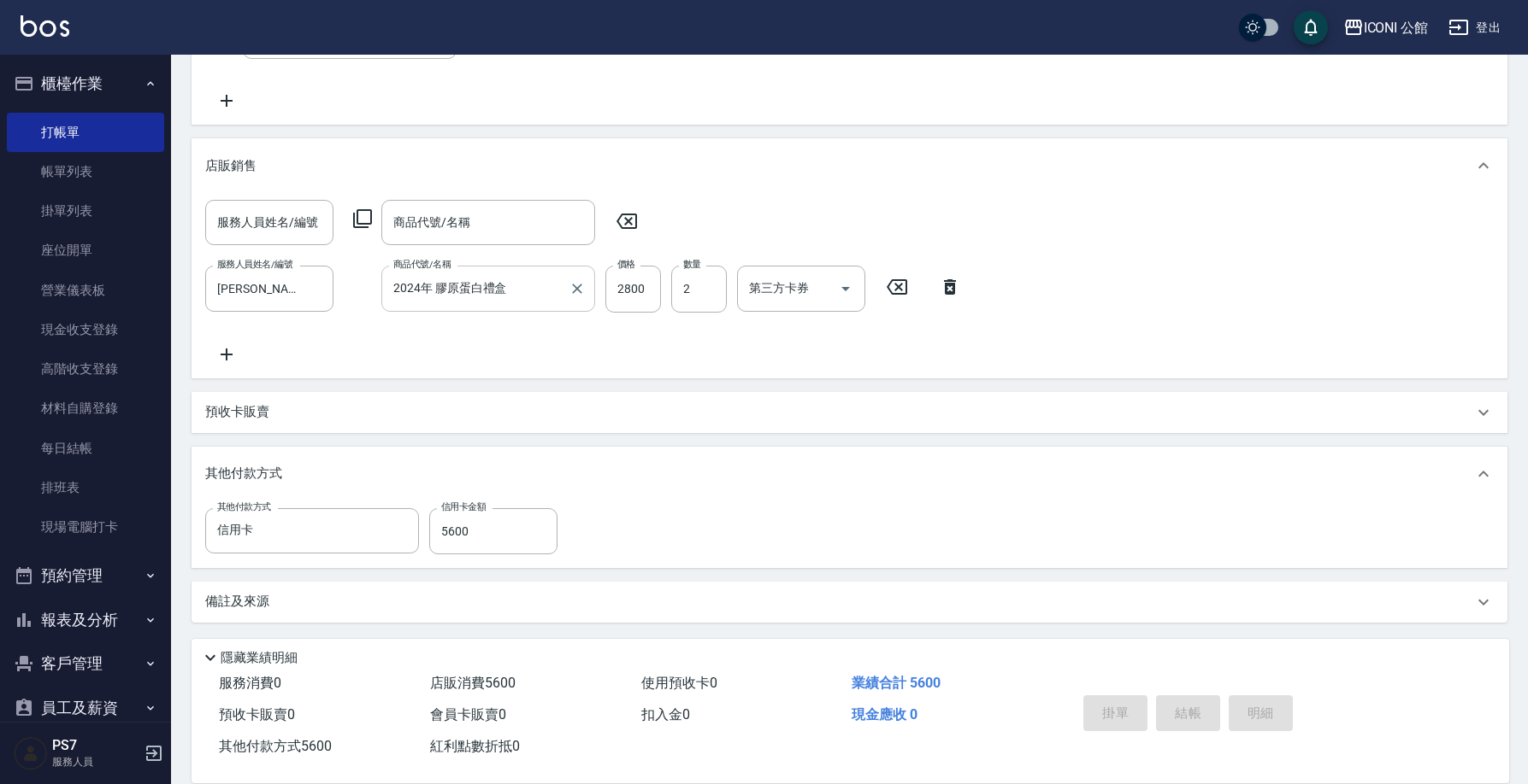
scroll to position [0, 0]
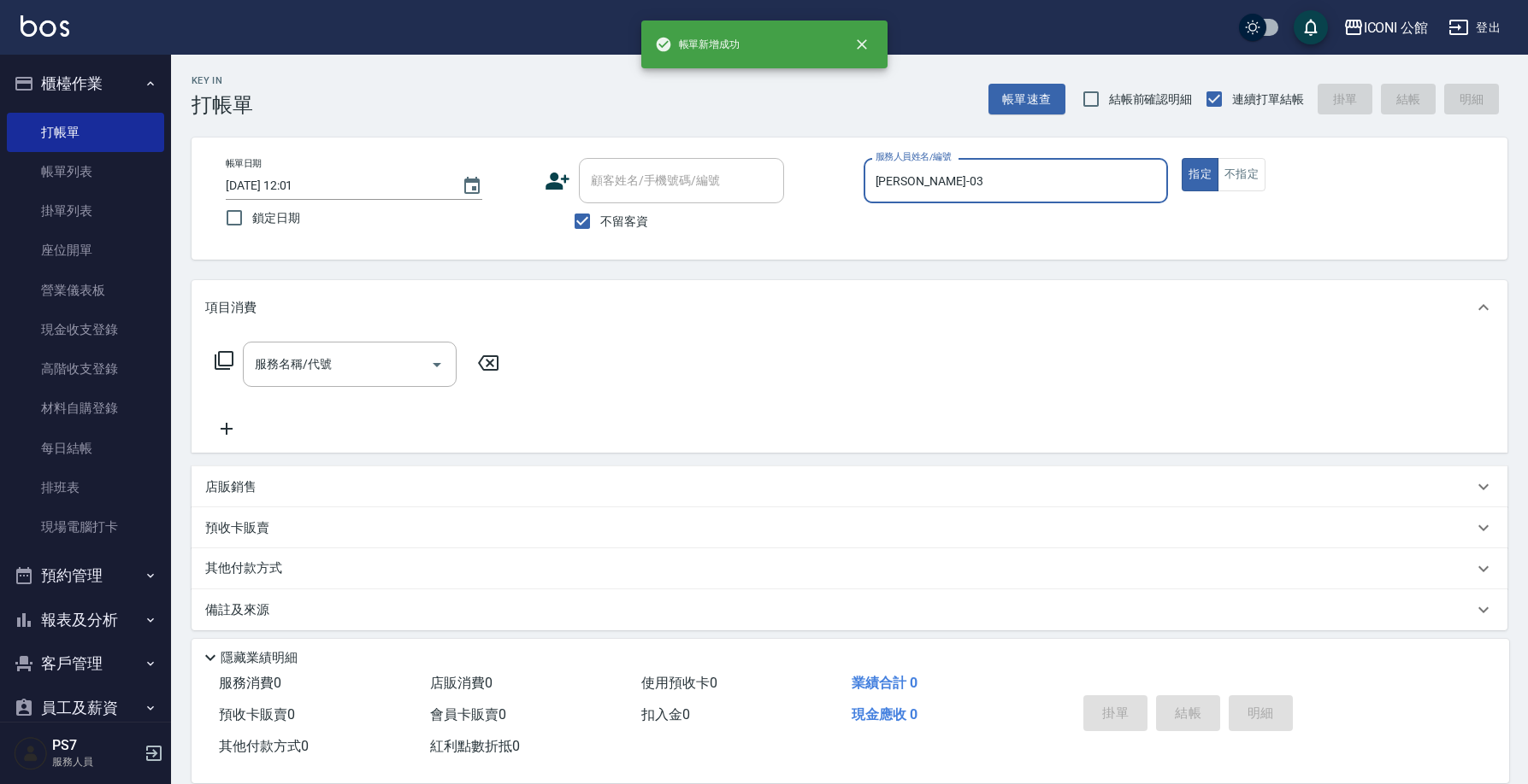
type input "[DATE] 12:01"
